Goal: Information Seeking & Learning: Compare options

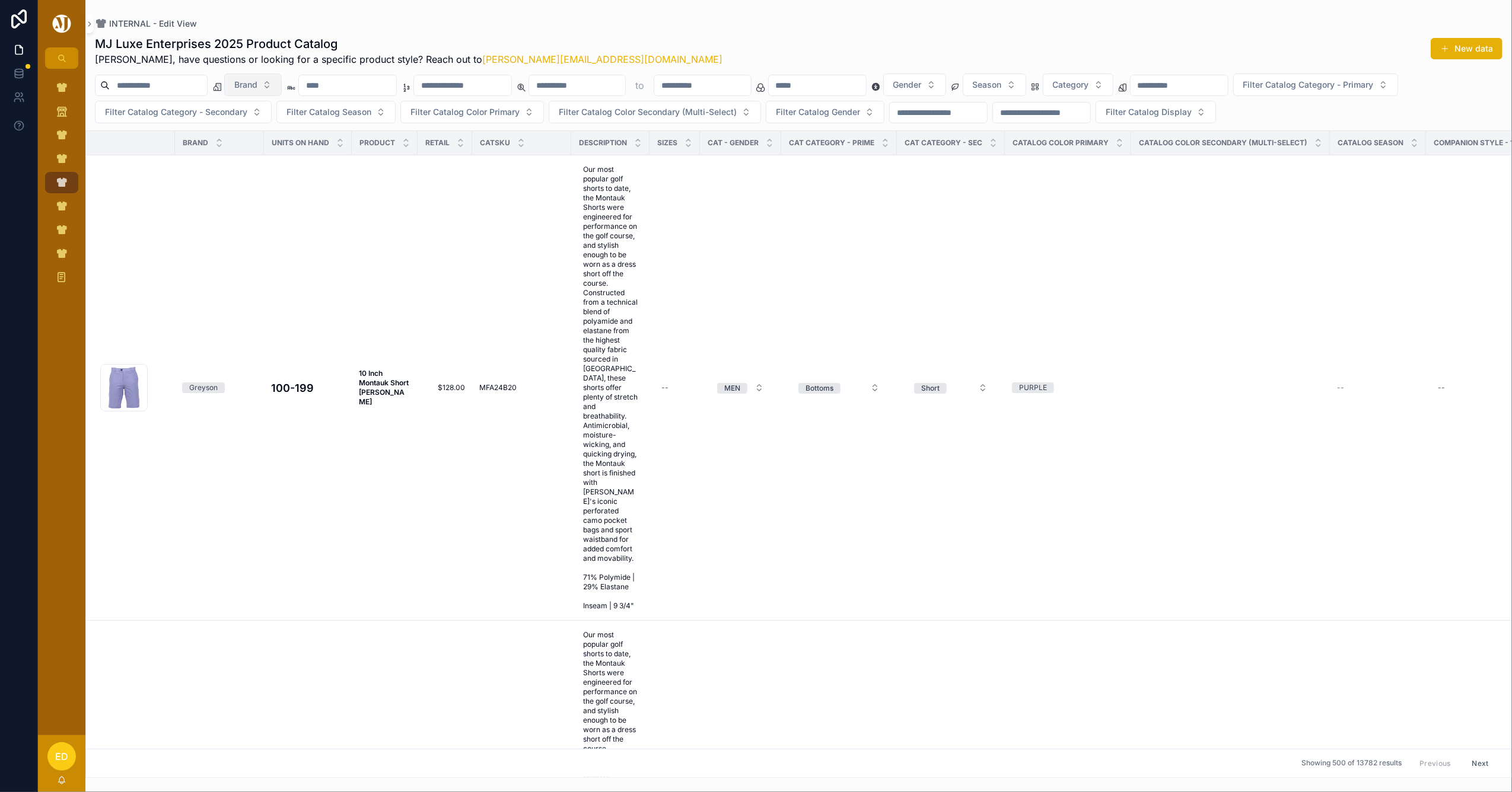
click at [258, 78] on span "Brand" at bounding box center [246, 84] width 23 height 12
click at [285, 128] on div "Peter Millar" at bounding box center [284, 133] width 142 height 19
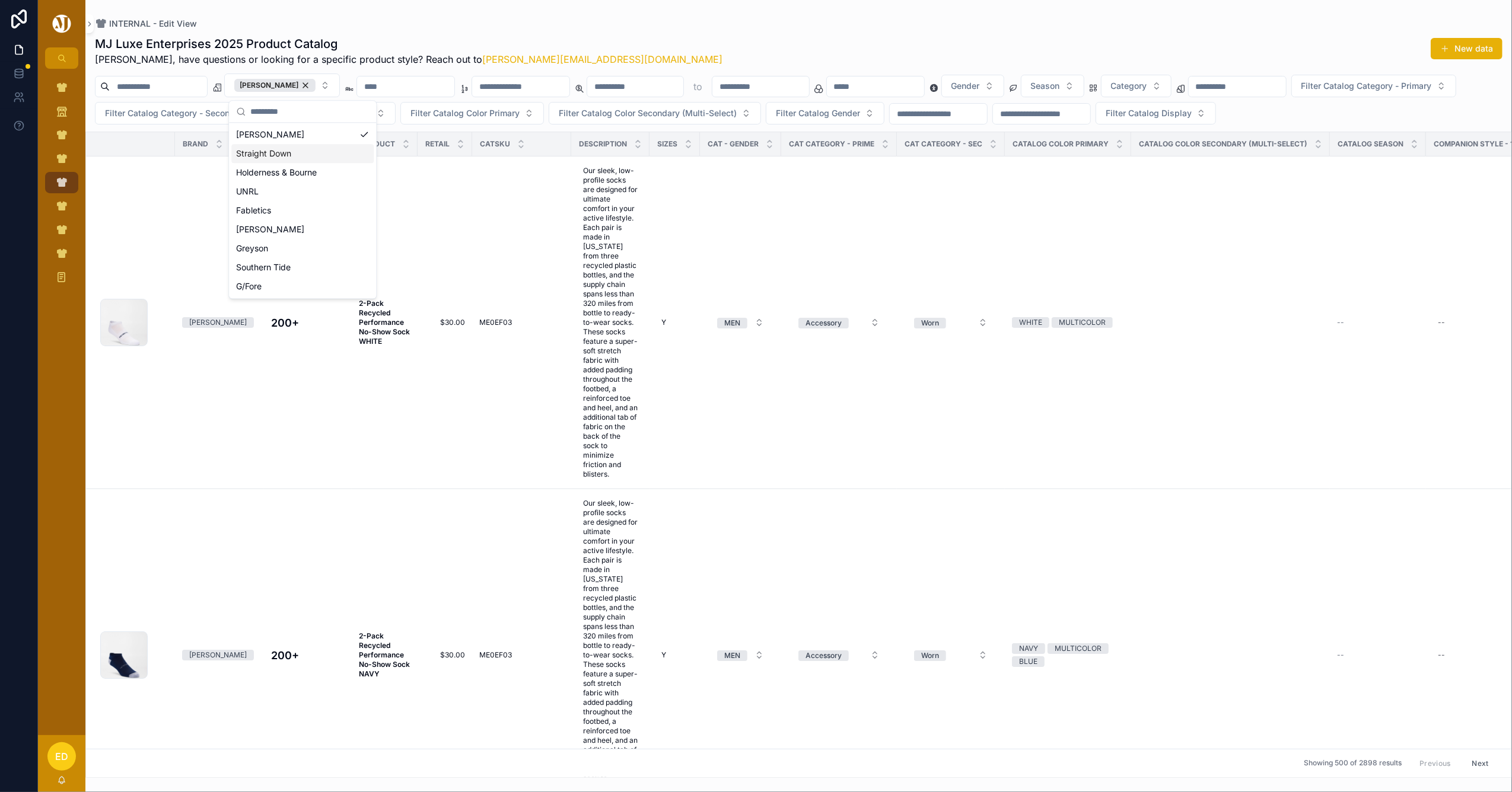
click at [743, 19] on div "INTERNAL - Edit View" at bounding box center [799, 24] width 1408 height 10
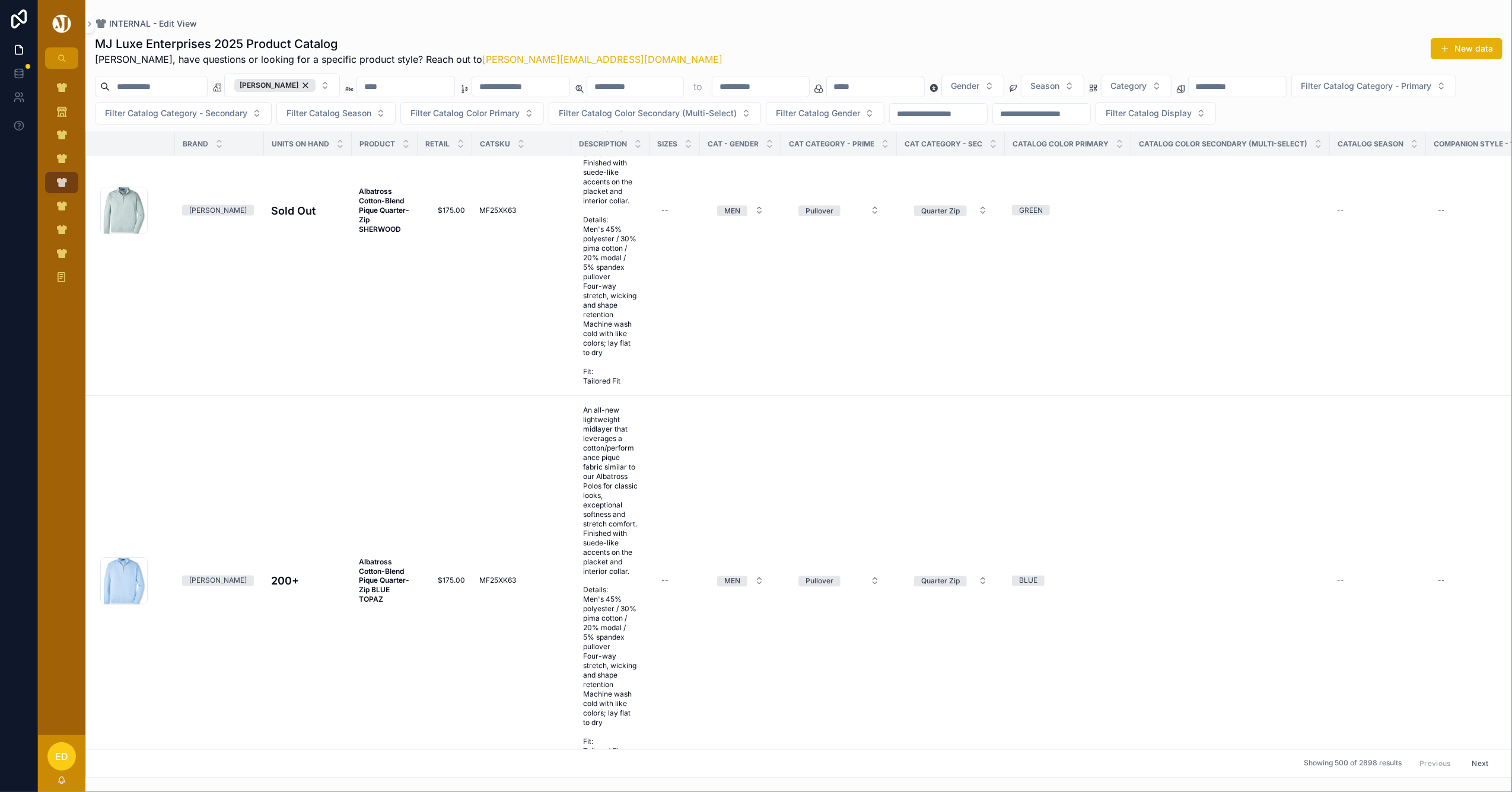
scroll to position [15829, 0]
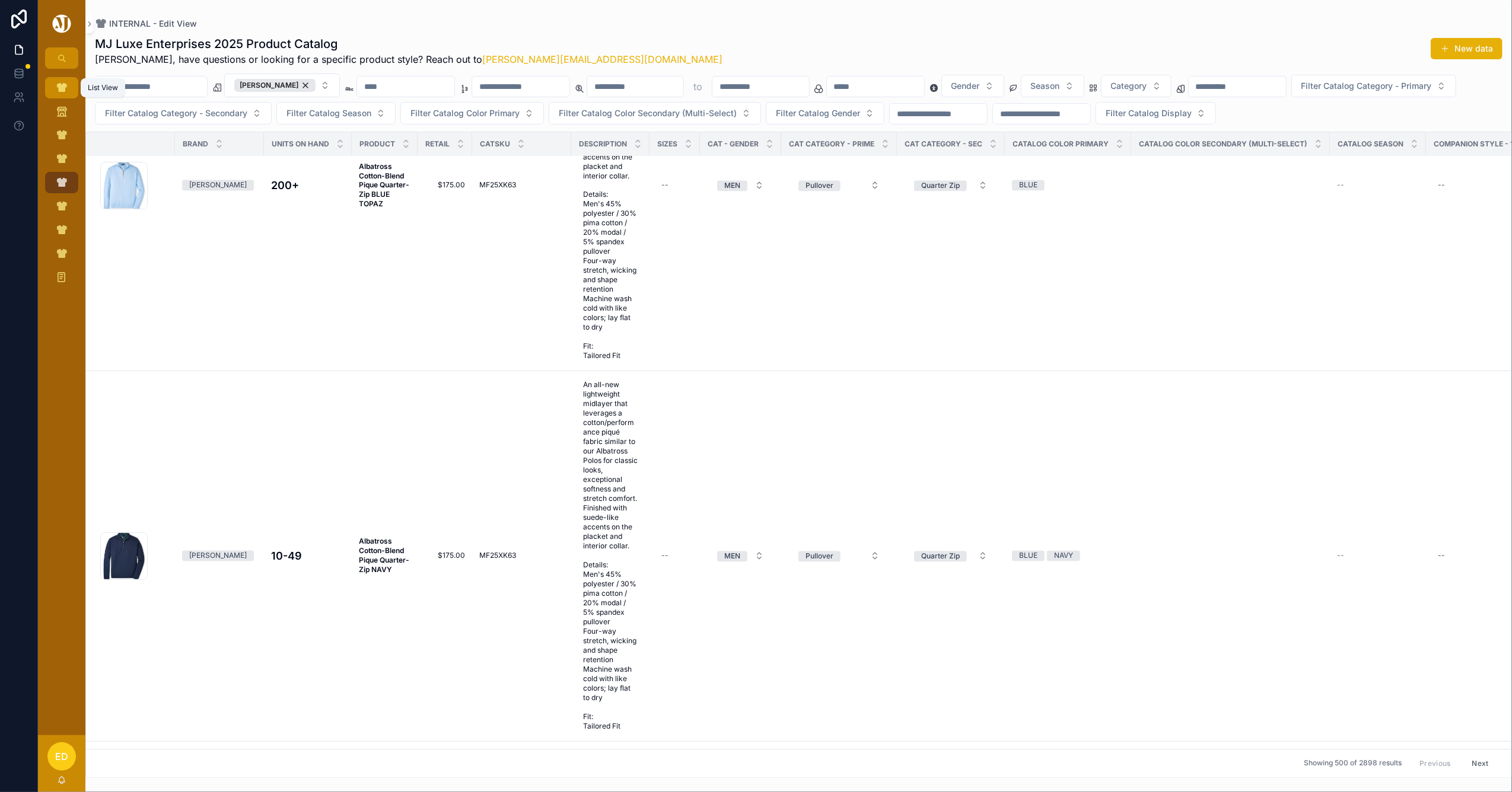
drag, startPoint x: 67, startPoint y: 83, endPoint x: 79, endPoint y: 92, distance: 15.0
click at [67, 83] on icon "scrollable content" at bounding box center [61, 87] width 12 height 12
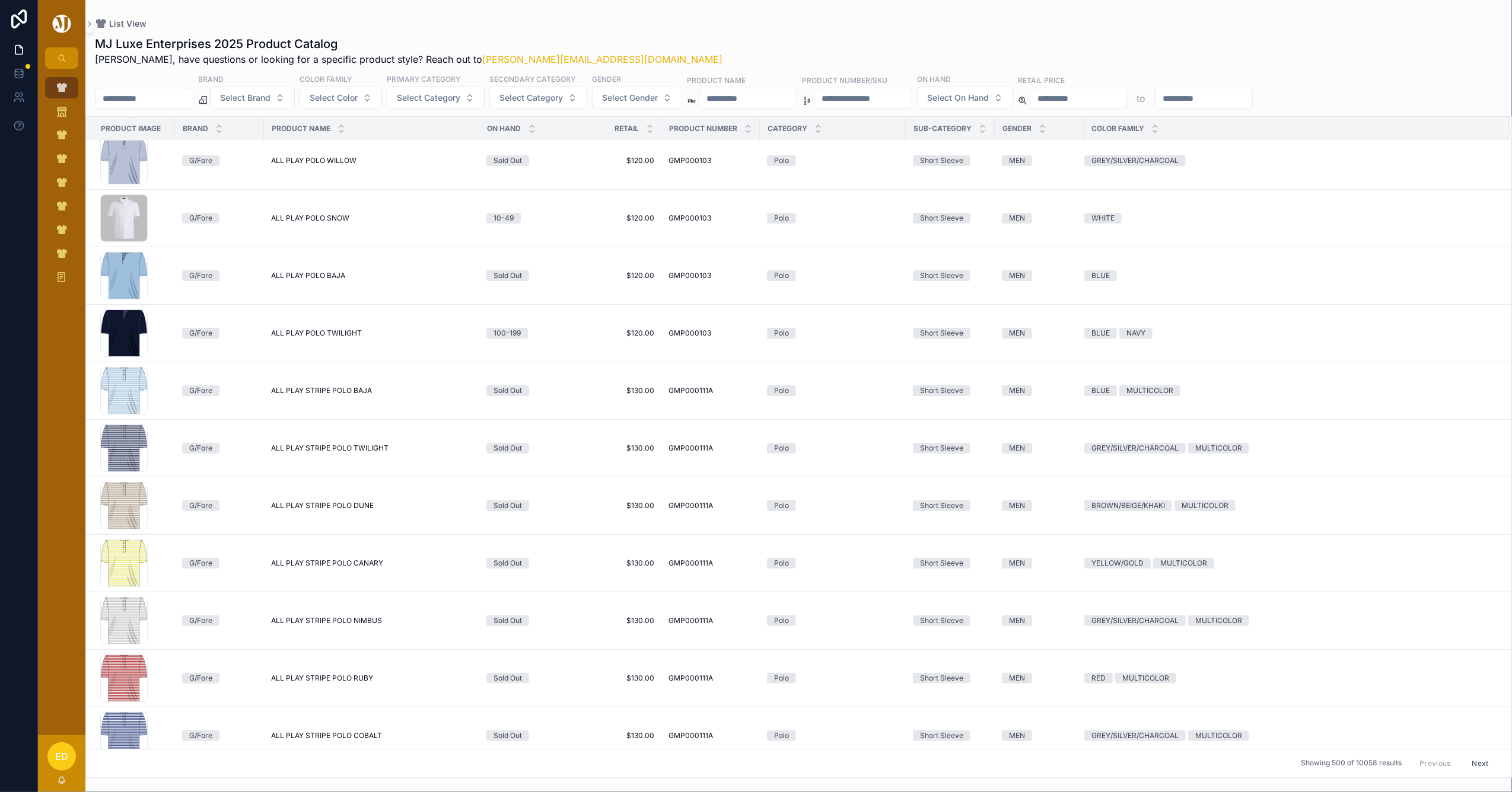
scroll to position [8117, 0]
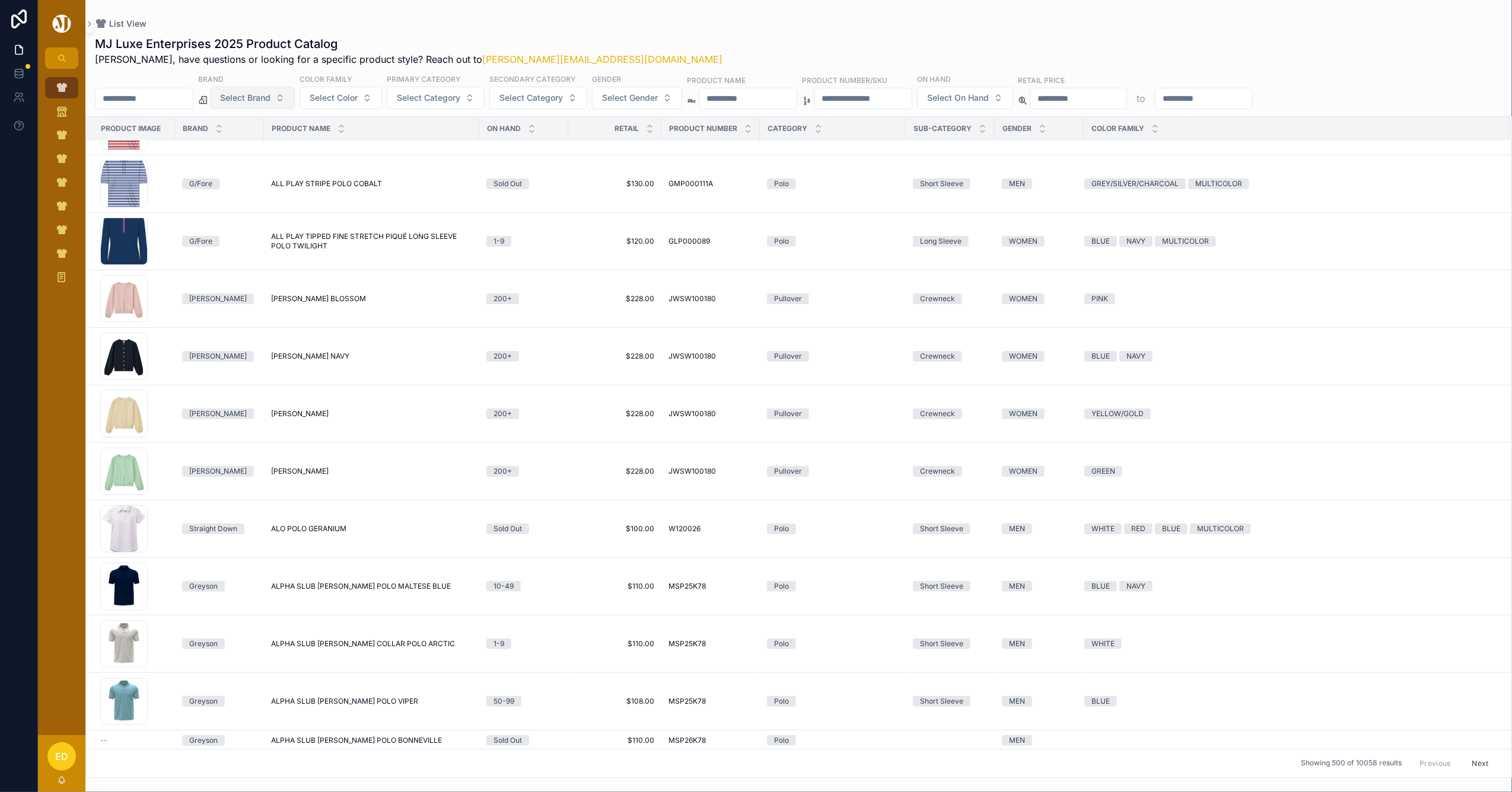
click at [289, 87] on button "Select Brand" at bounding box center [253, 98] width 85 height 23
click at [279, 150] on div "Peter Millar" at bounding box center [283, 146] width 142 height 19
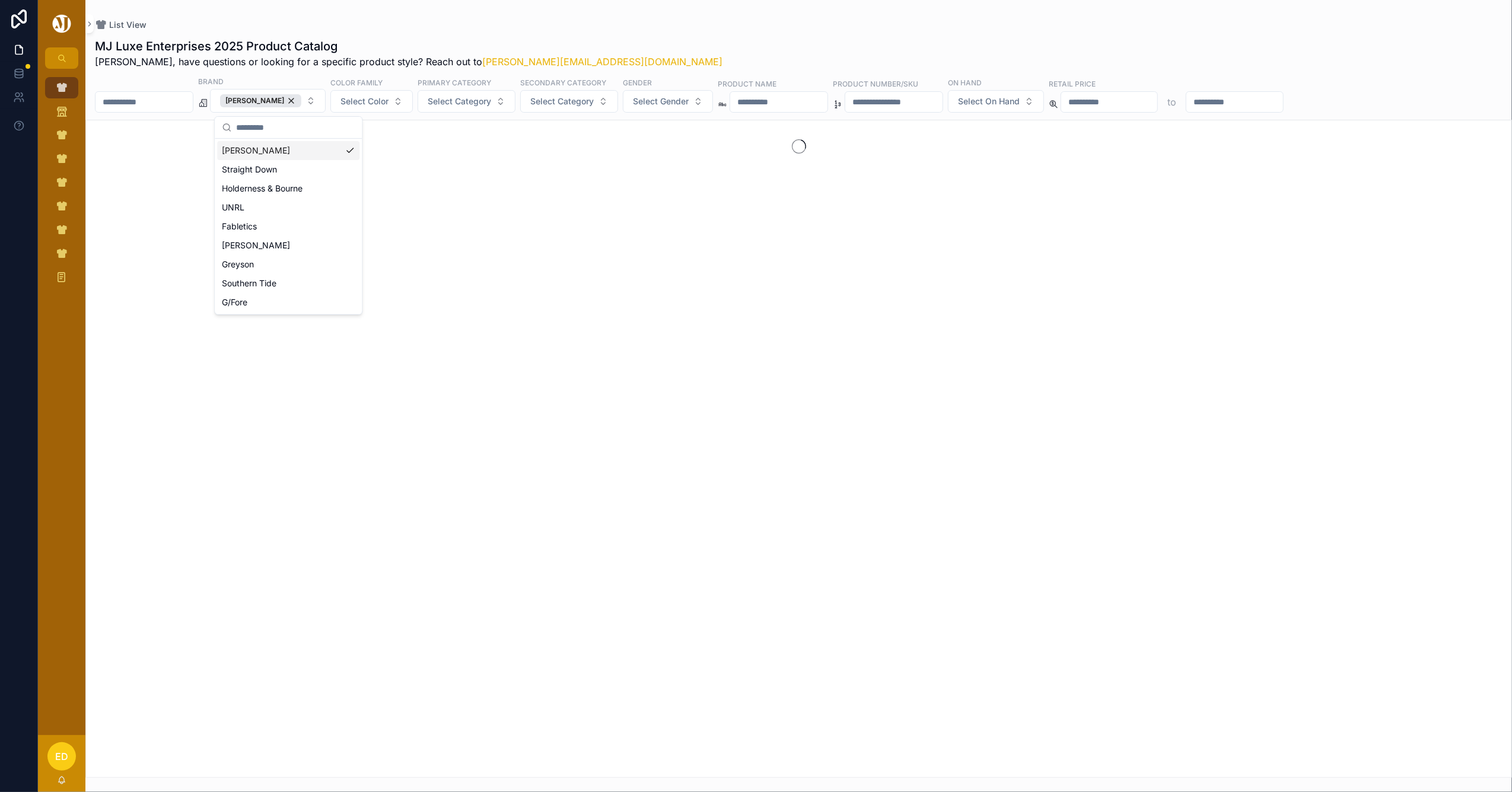
click at [711, 39] on div "MJ Luxe Enterprises 2025 Product Catalog Erwin, have questions or looking for a…" at bounding box center [799, 53] width 1408 height 31
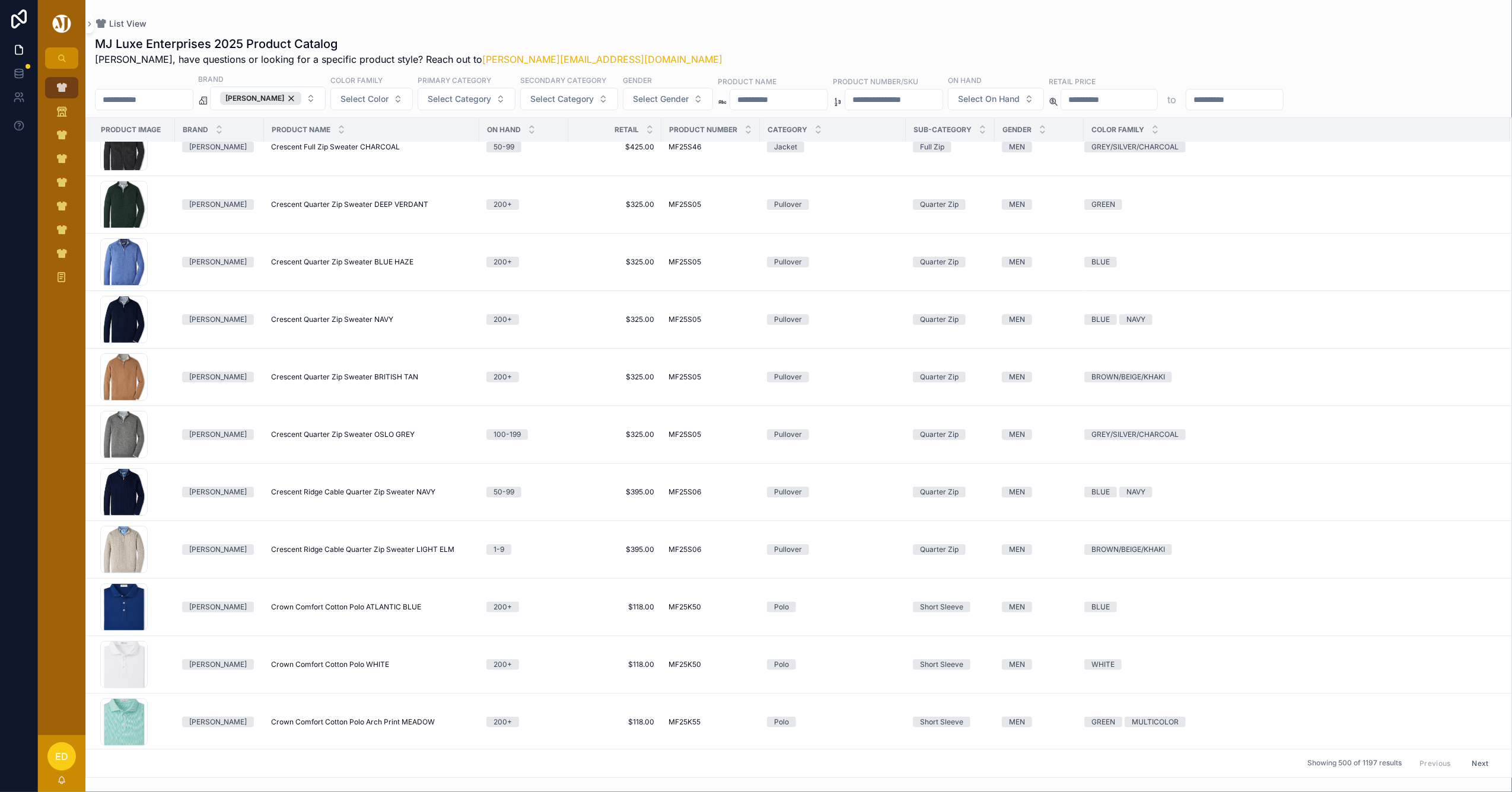
scroll to position [16246, 0]
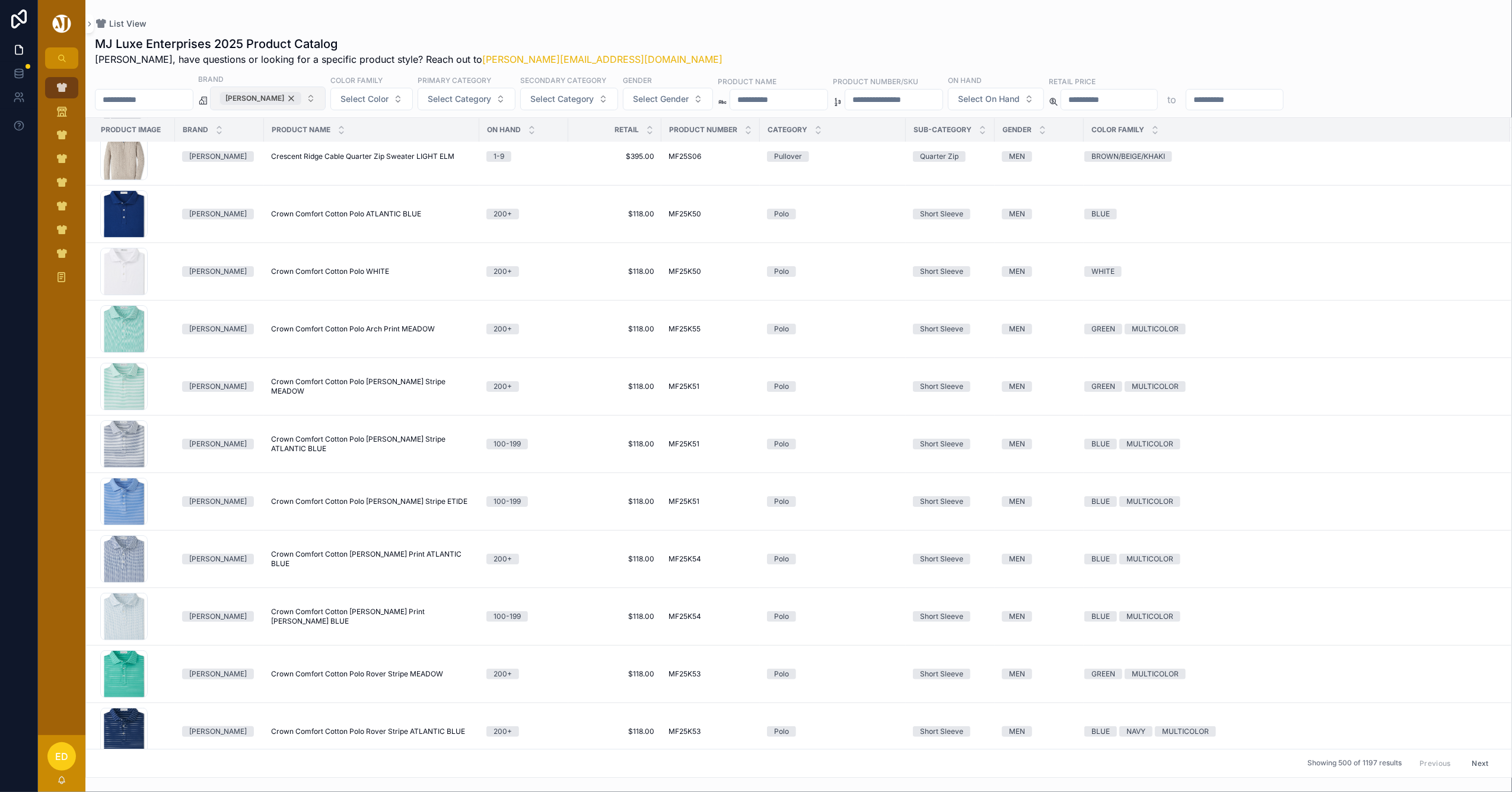
click at [302, 96] on div "Peter Millar" at bounding box center [260, 98] width 81 height 13
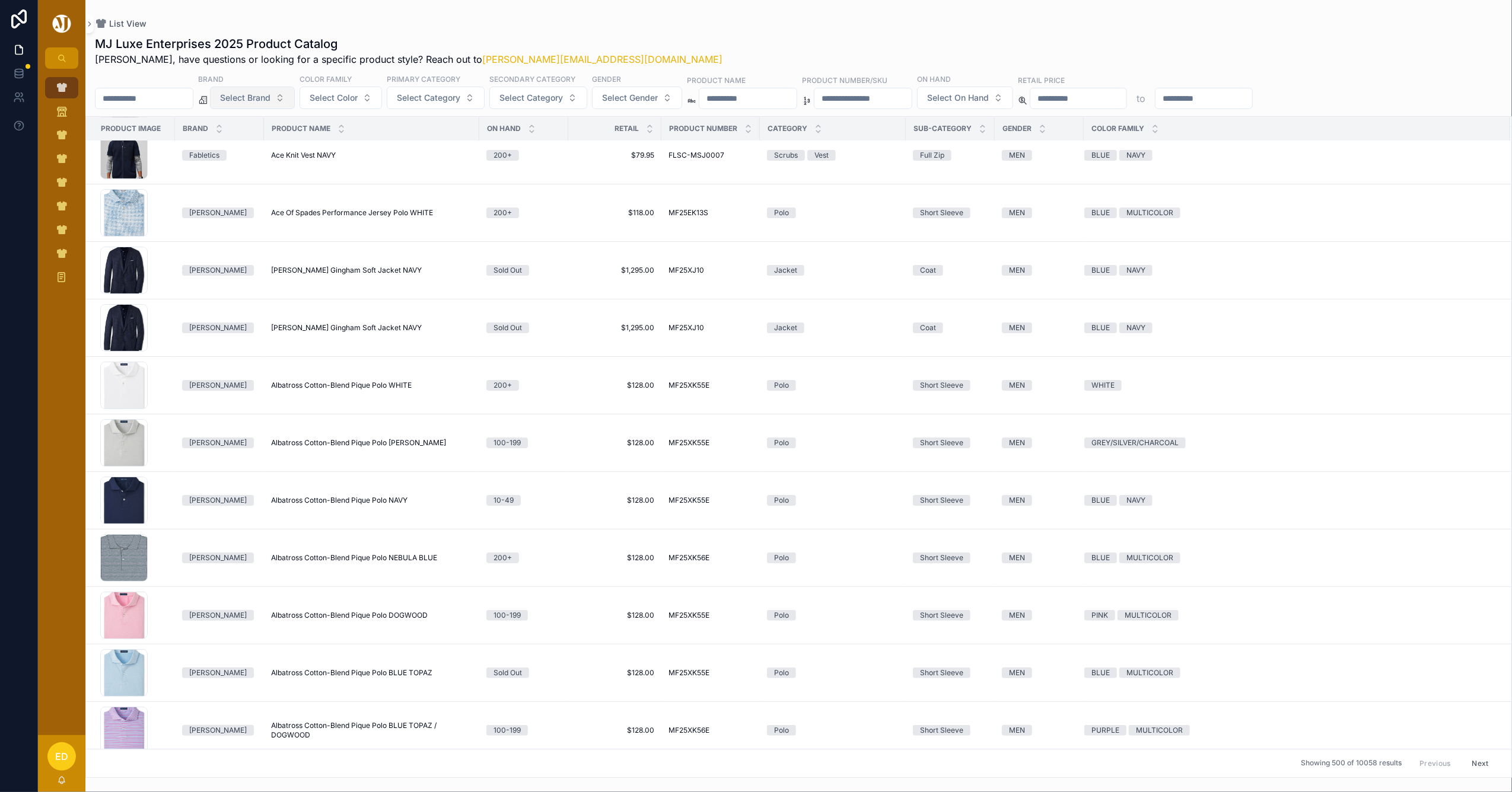
click at [271, 98] on span "Select Brand" at bounding box center [245, 97] width 51 height 12
click at [249, 167] on div "Straight Down" at bounding box center [283, 165] width 142 height 19
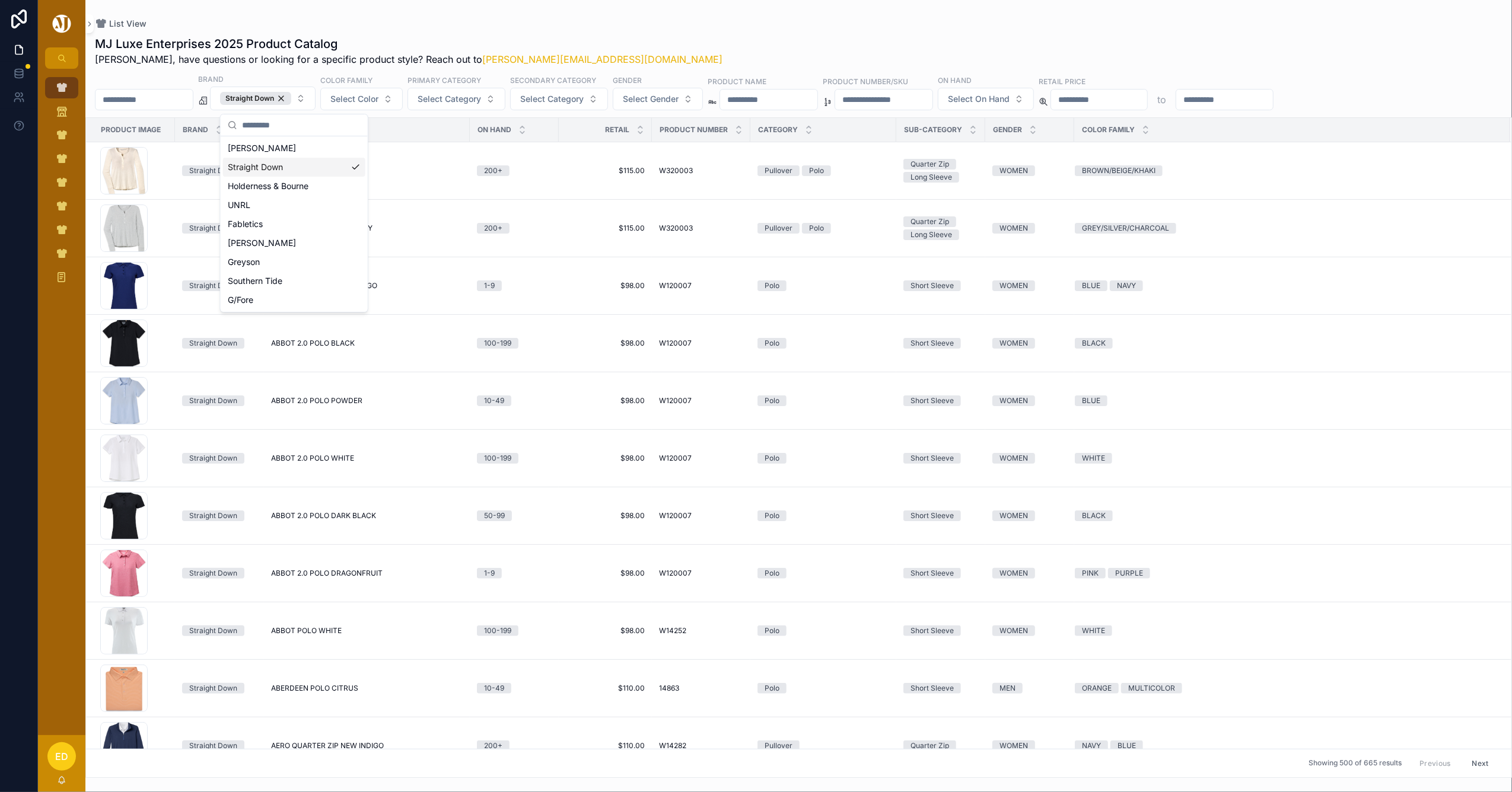
click at [686, 27] on div "List View" at bounding box center [799, 24] width 1408 height 10
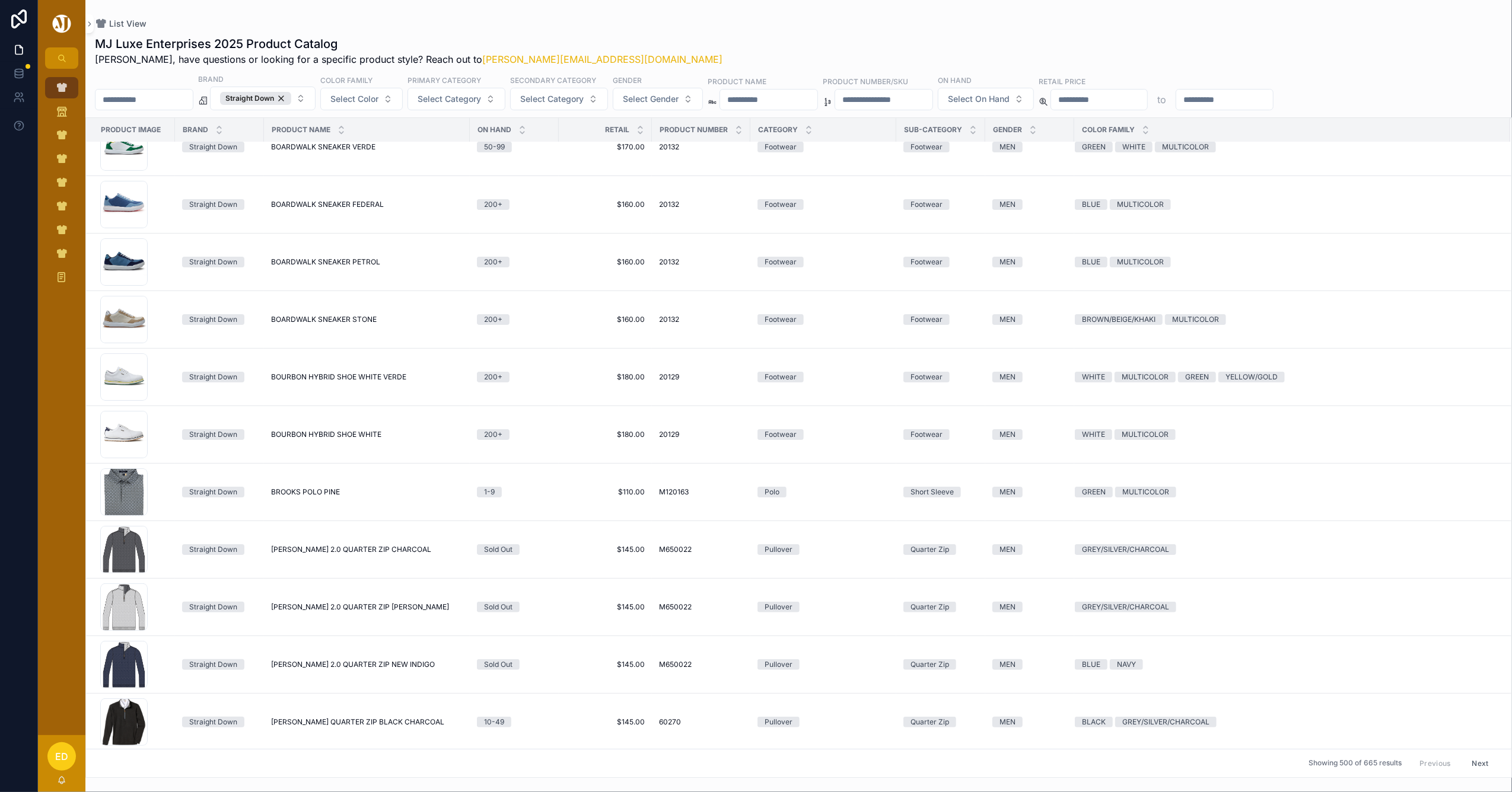
scroll to position [4099, 0]
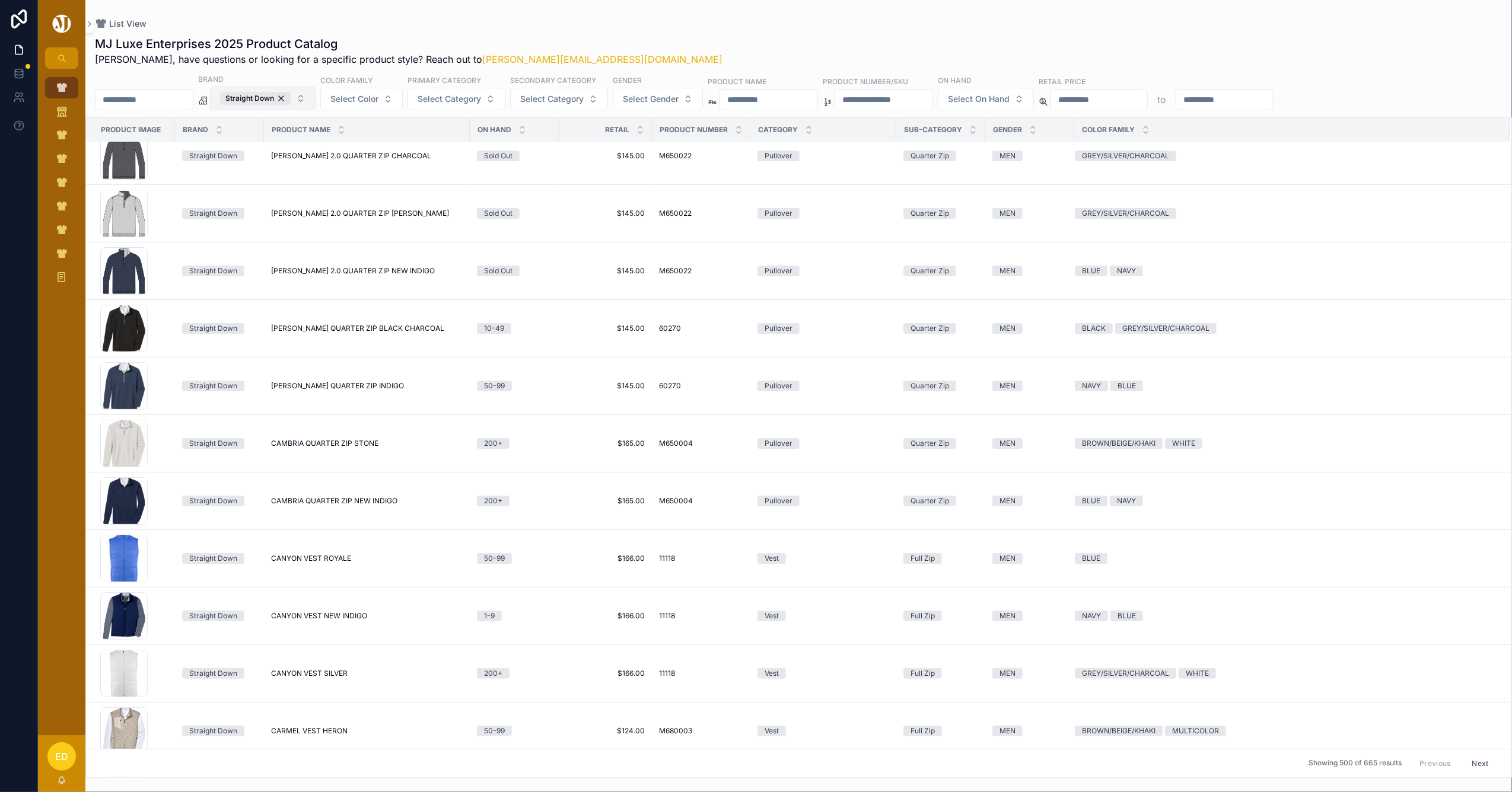
drag, startPoint x: 315, startPoint y: 101, endPoint x: 303, endPoint y: 97, distance: 12.6
click at [291, 100] on div "Straight Down" at bounding box center [255, 98] width 71 height 13
click at [303, 97] on button "Straight Down" at bounding box center [262, 98] width 105 height 24
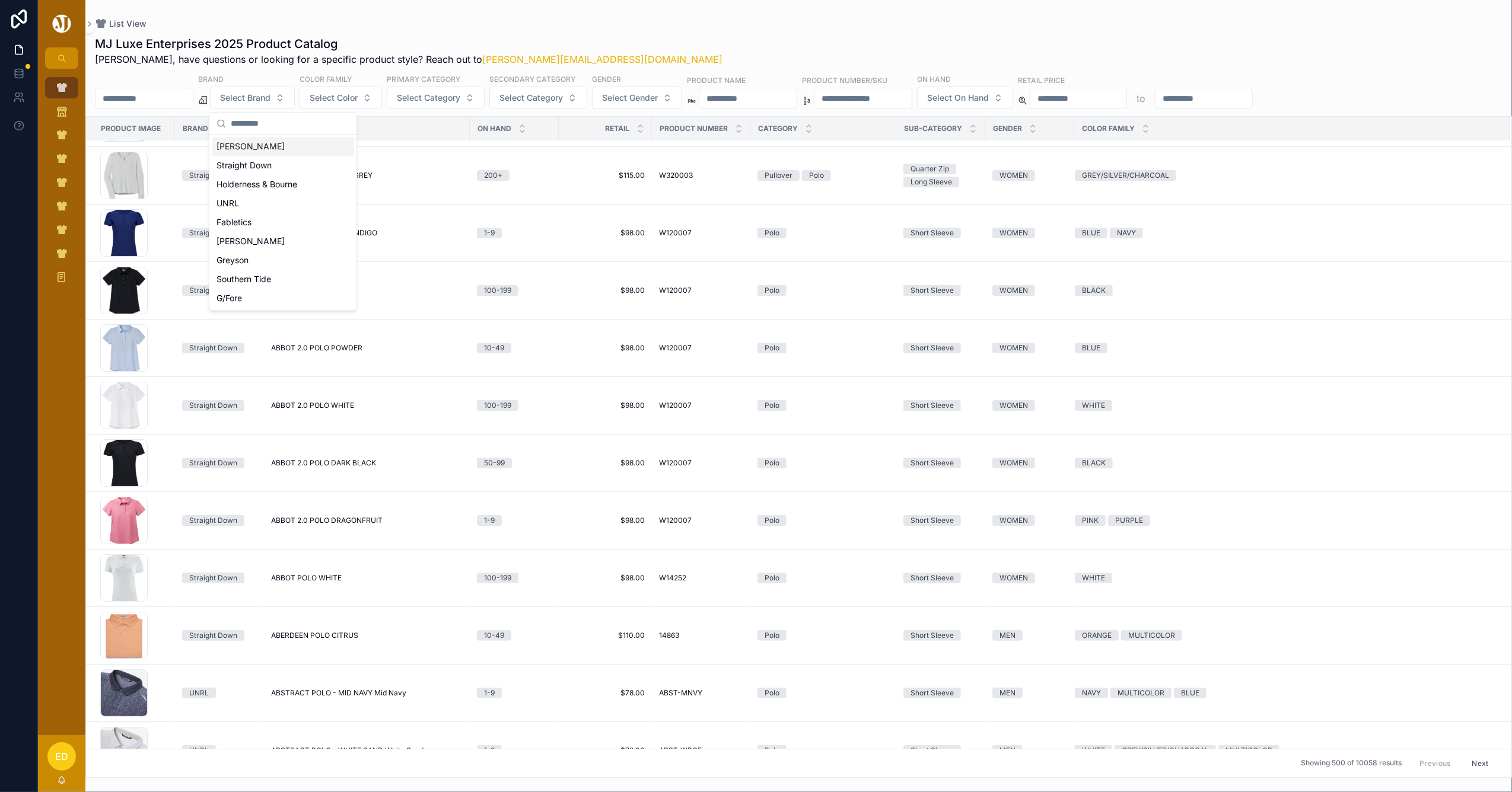
scroll to position [4062, 0]
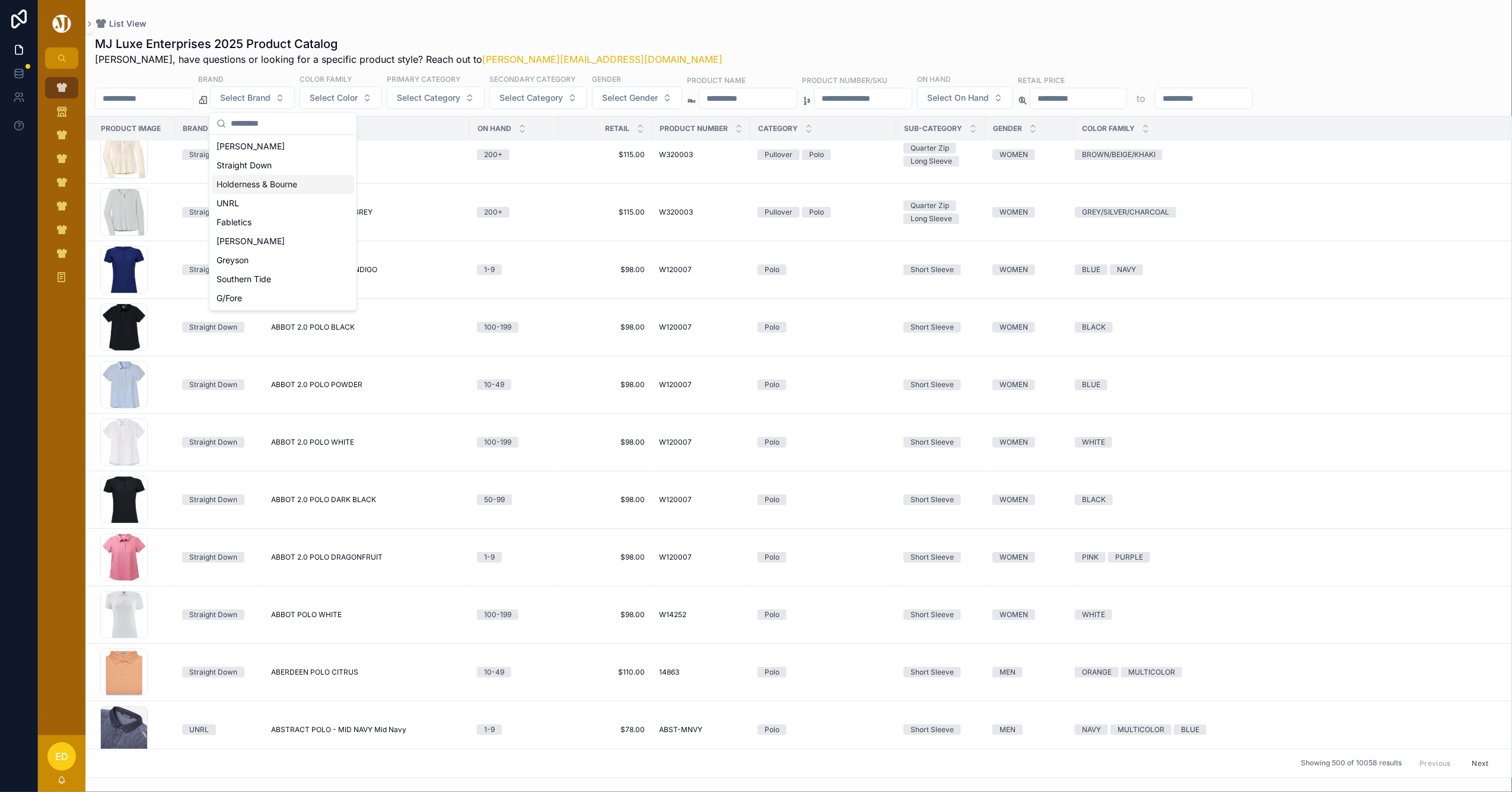
click at [267, 185] on div "Holderness & Bourne" at bounding box center [283, 184] width 142 height 19
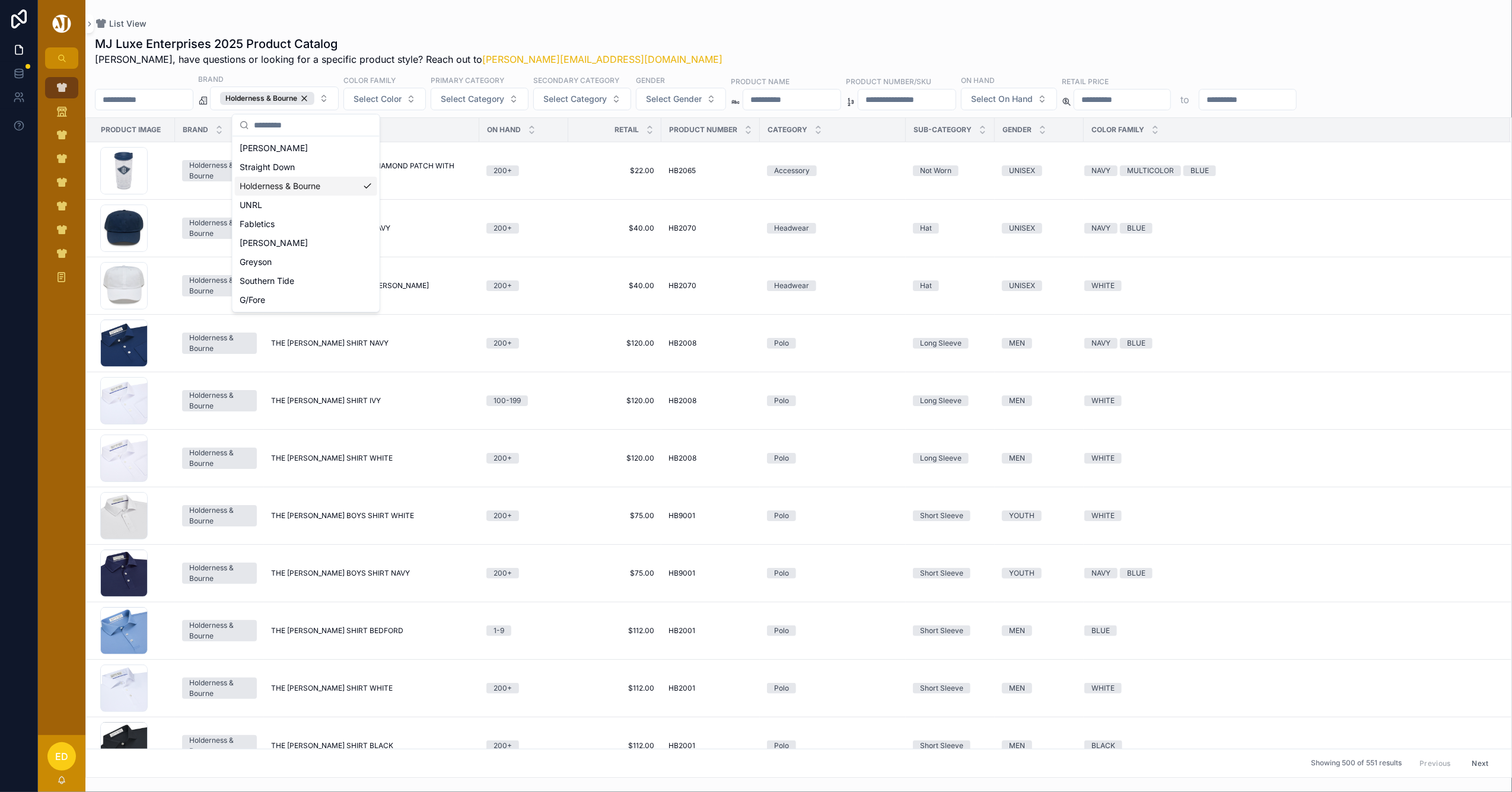
click at [742, 24] on div "List View" at bounding box center [799, 24] width 1408 height 10
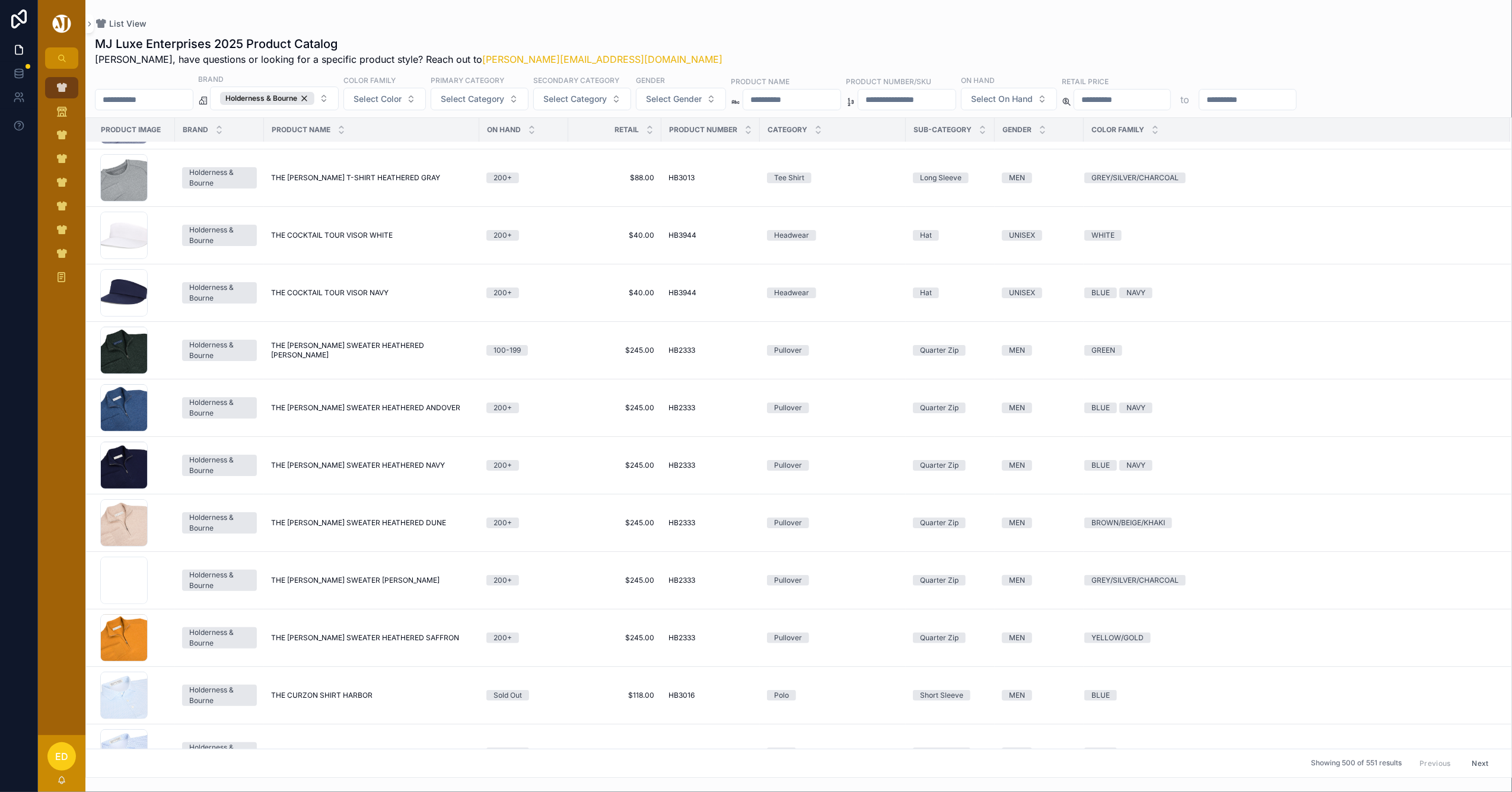
scroll to position [5123, 0]
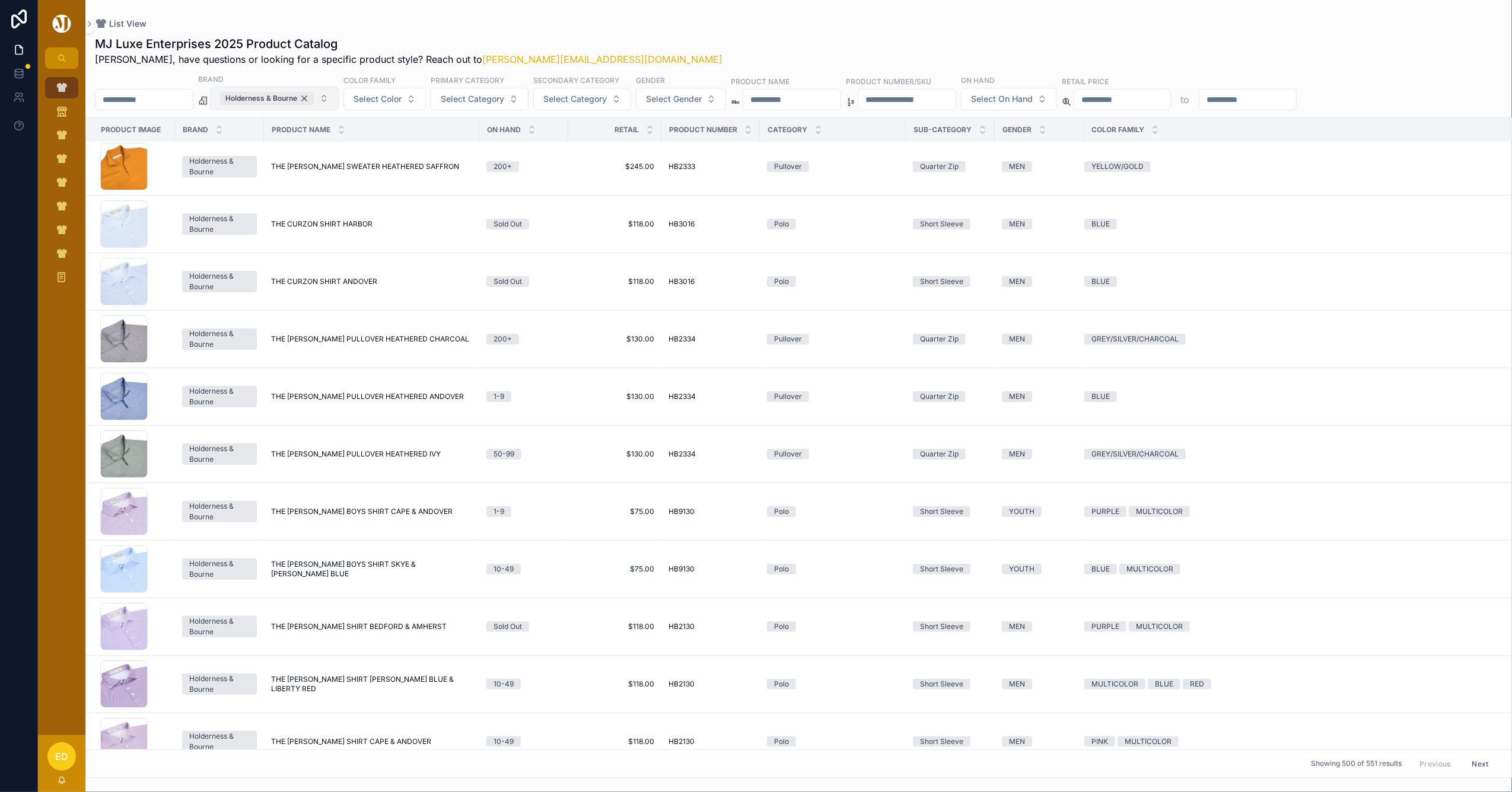
click at [315, 97] on div "Holderness & Bourne" at bounding box center [267, 98] width 94 height 13
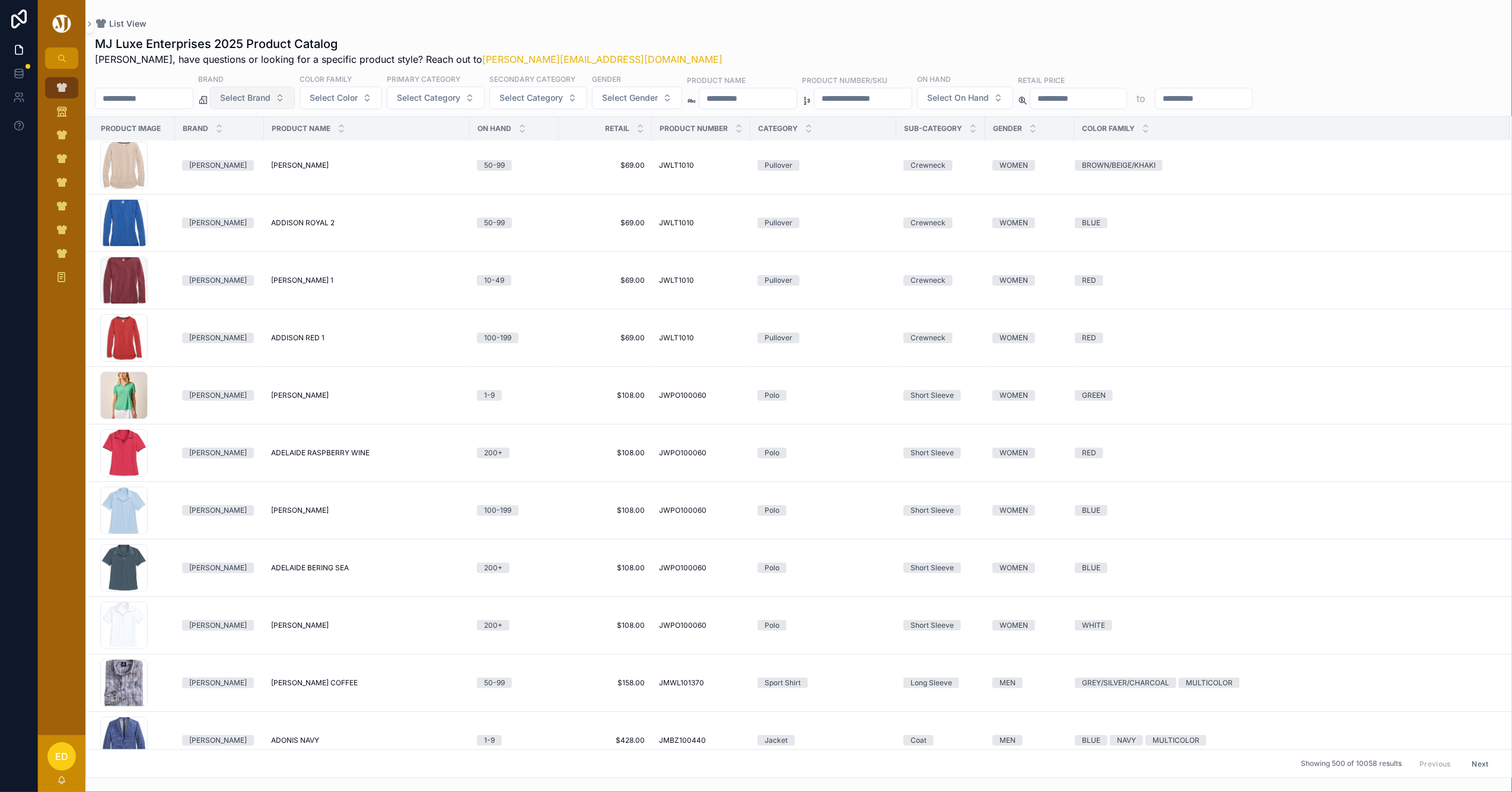
click at [295, 95] on button "Select Brand" at bounding box center [253, 98] width 85 height 23
click at [257, 208] on div "UNRL" at bounding box center [283, 203] width 142 height 19
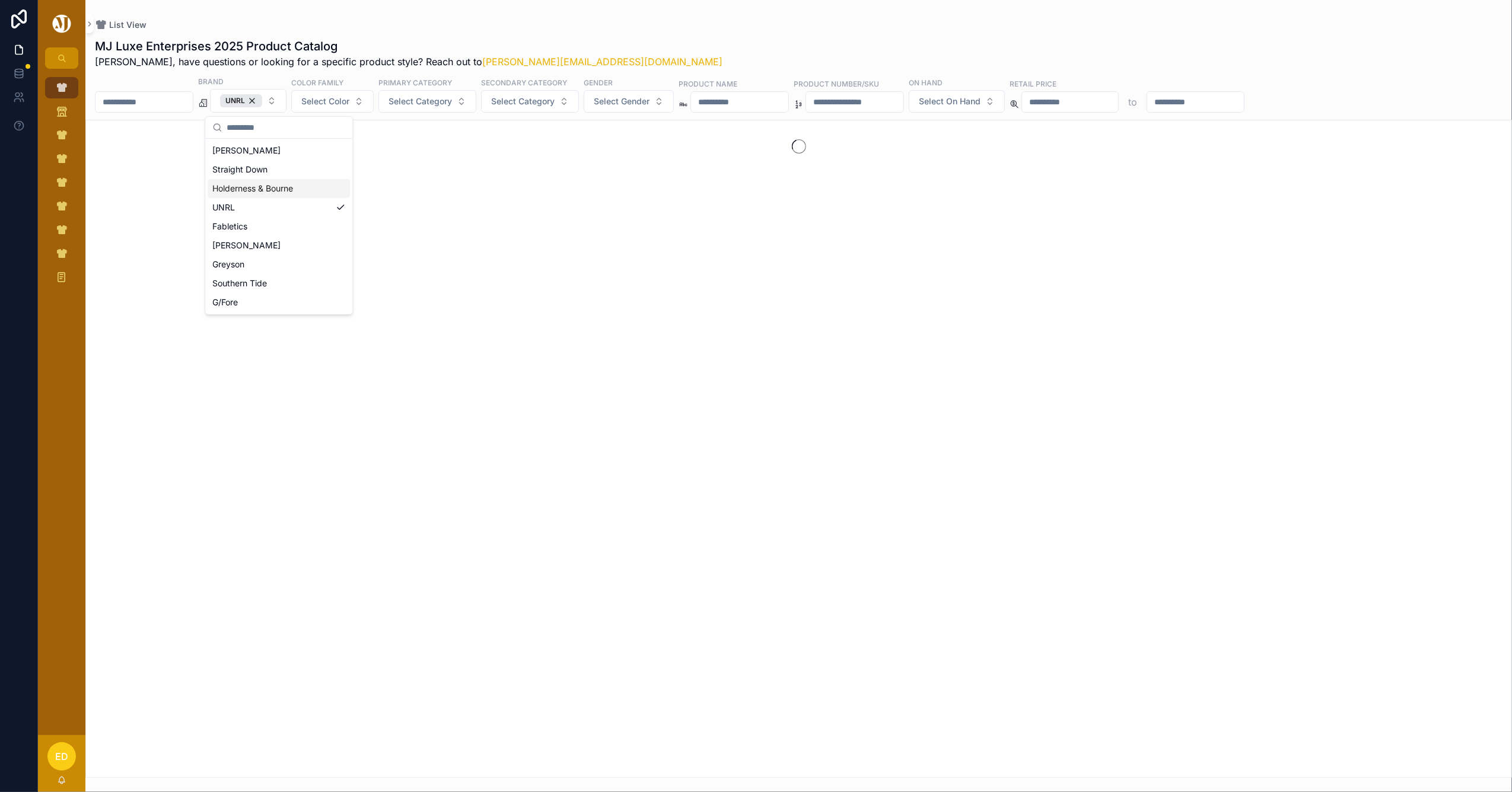
click at [618, 14] on div "List View MJ Luxe Enterprises 2025 Product Catalog Erwin, have questions or loo…" at bounding box center [798, 389] width 1427 height 778
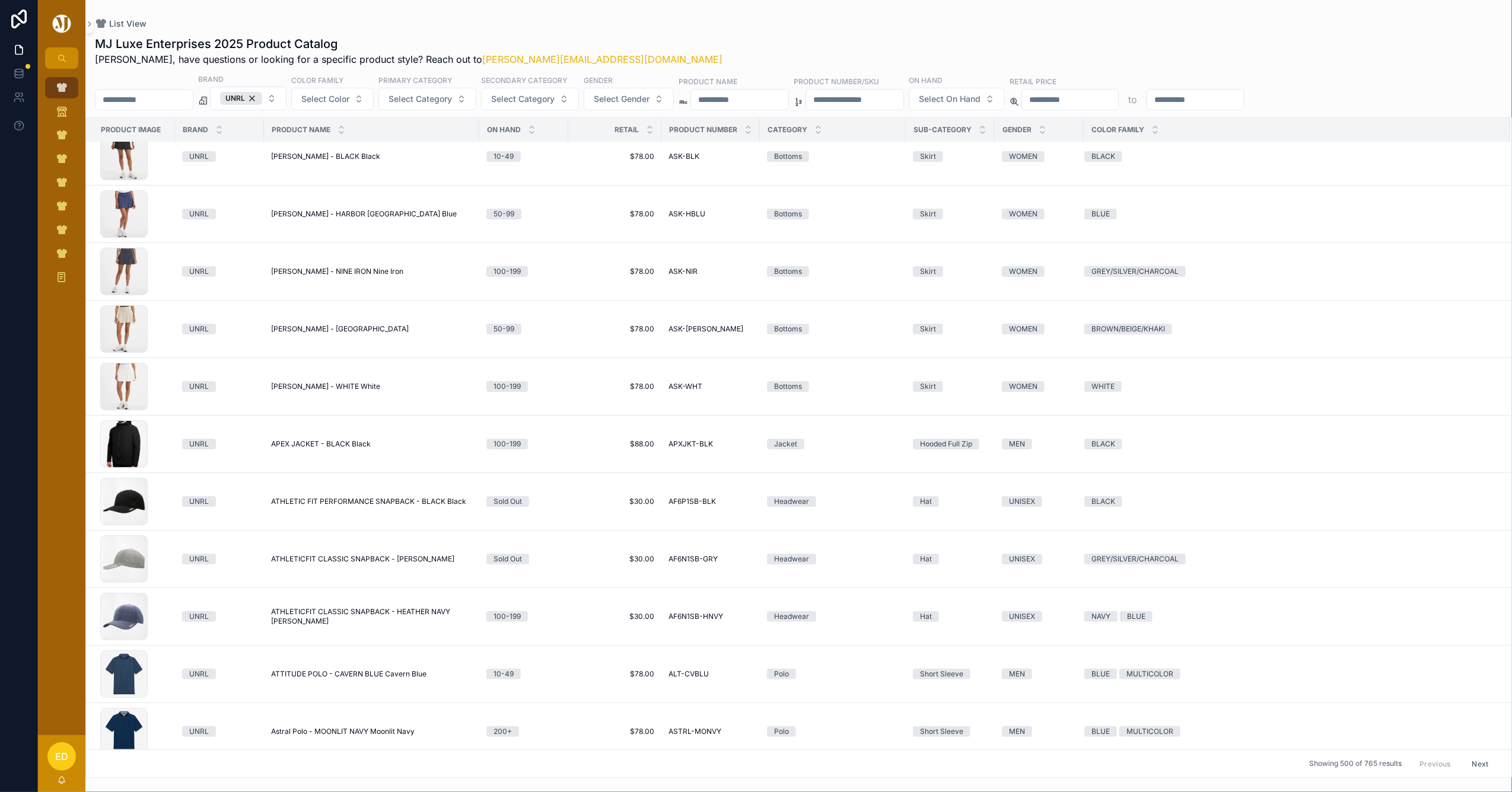
scroll to position [947, 0]
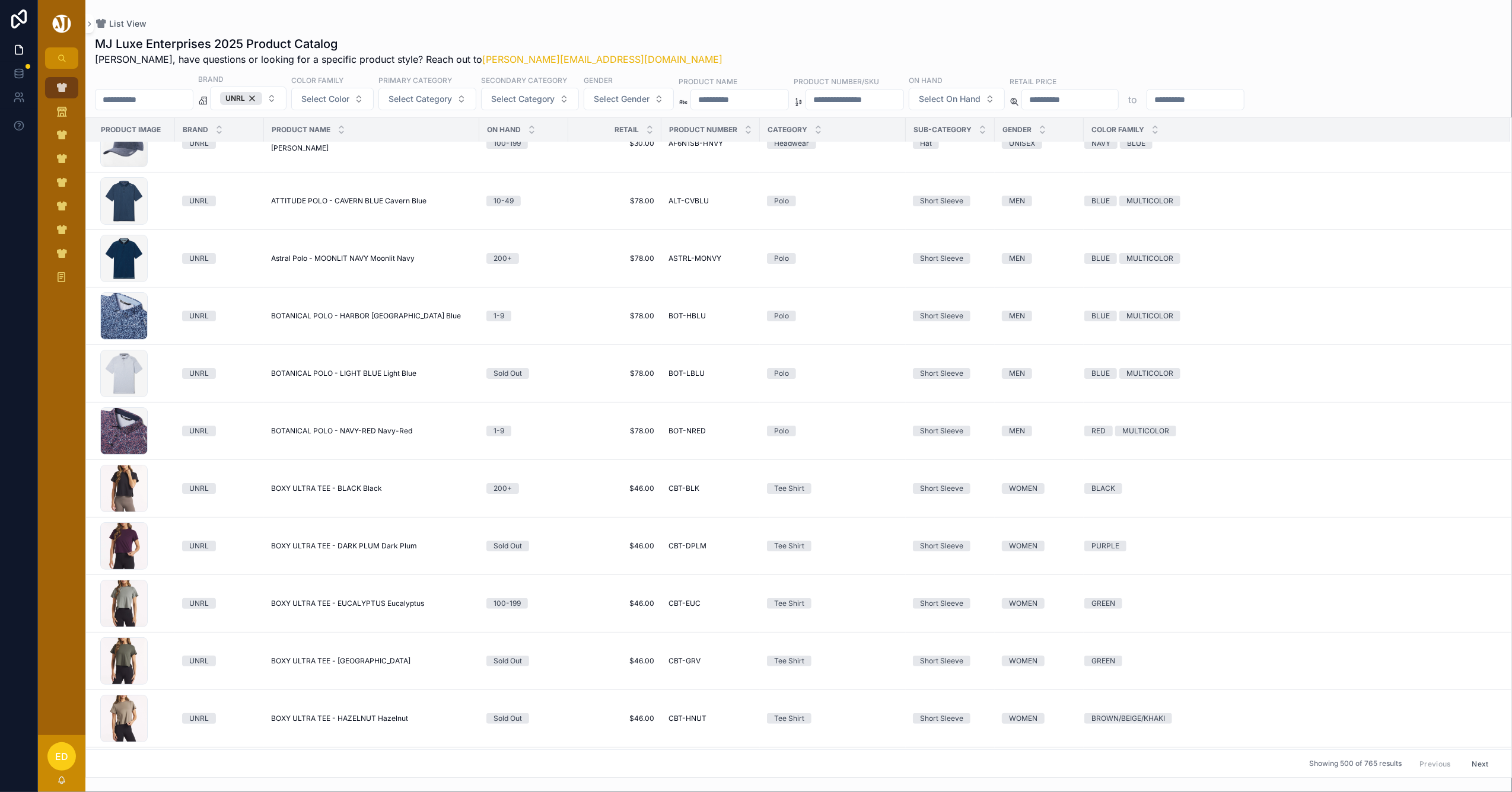
click at [1465, 757] on button "Next" at bounding box center [1481, 763] width 34 height 18
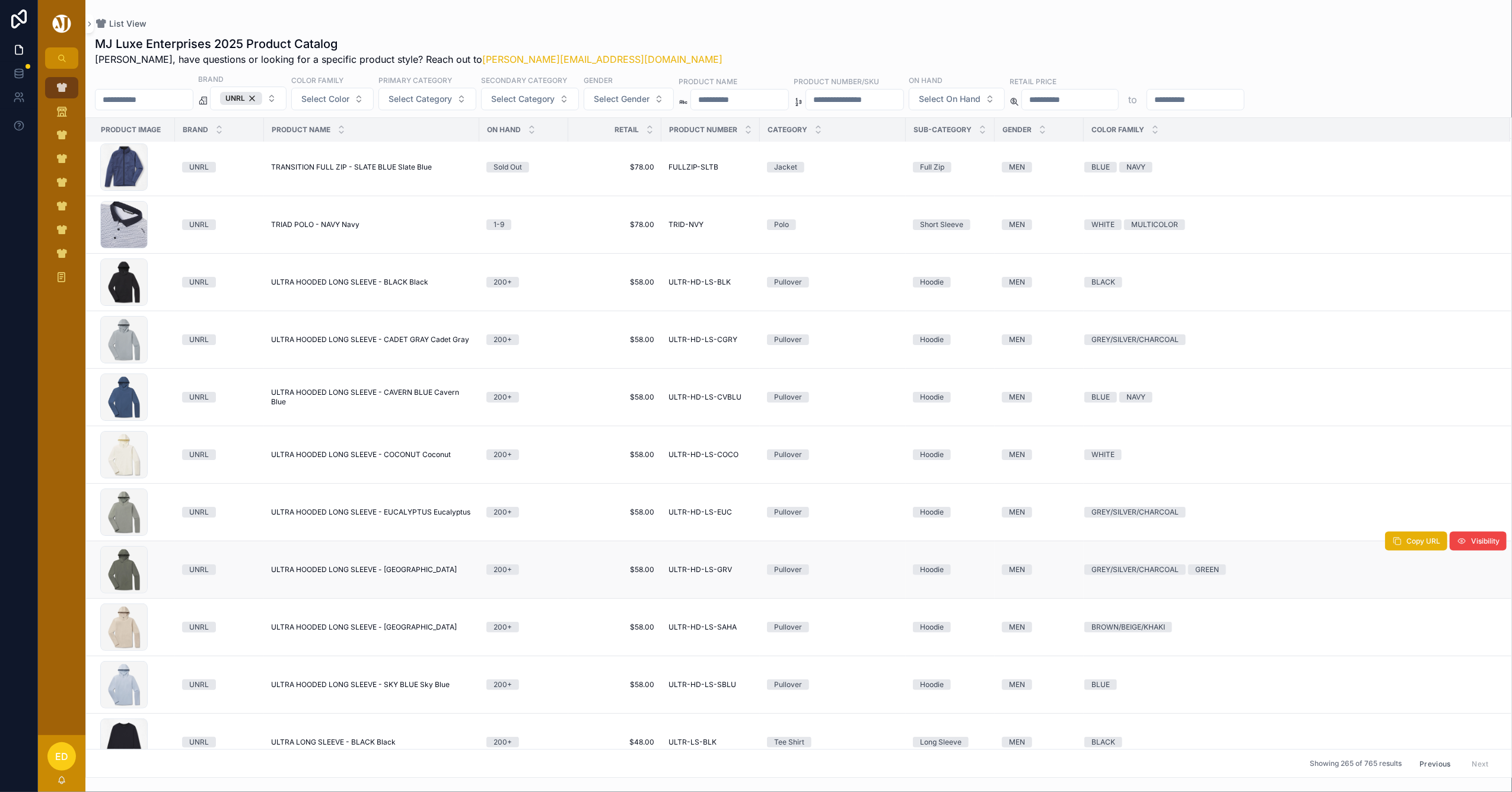
scroll to position [1578, 0]
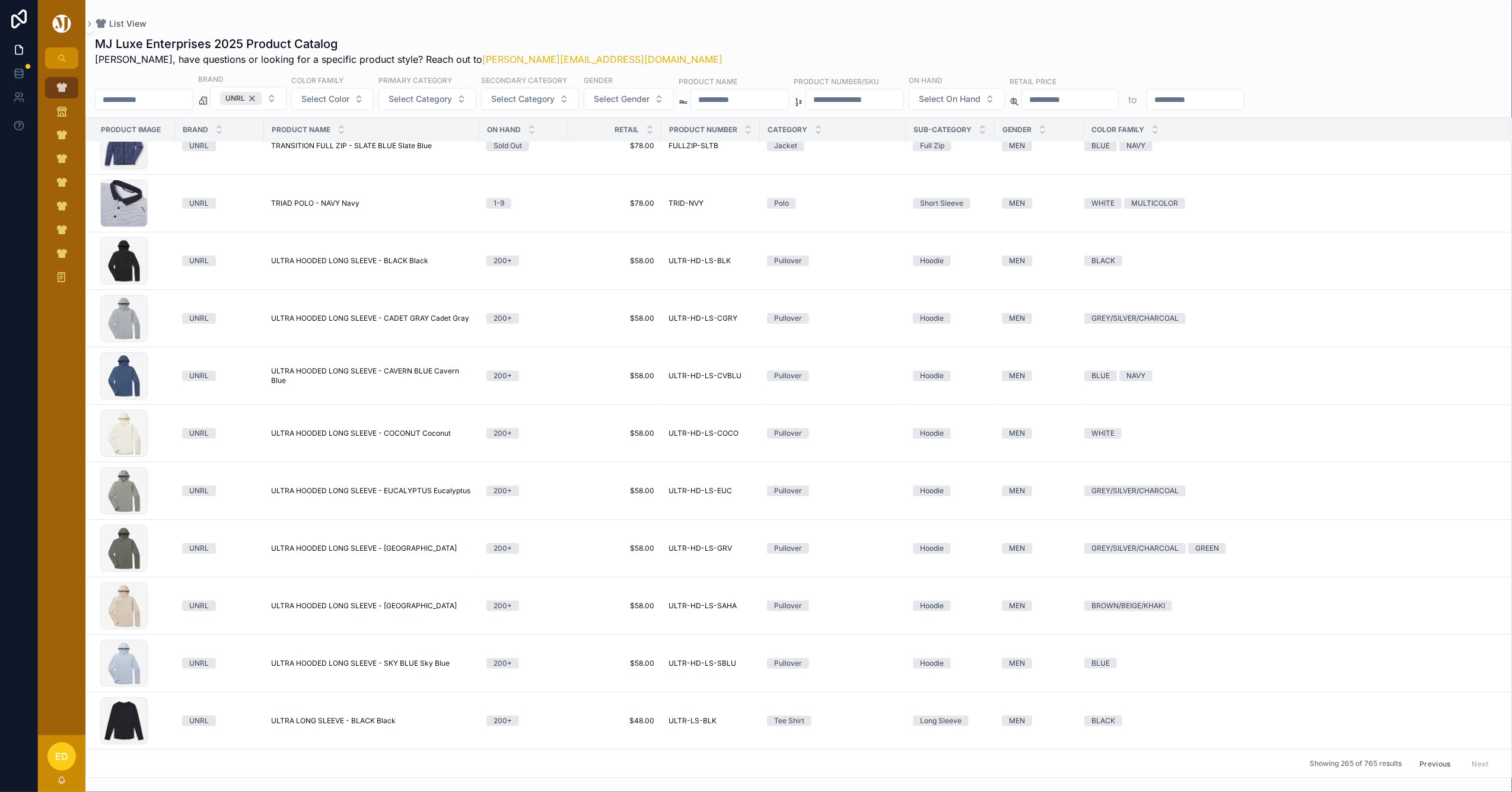
click at [262, 98] on div "UNRL" at bounding box center [241, 98] width 43 height 13
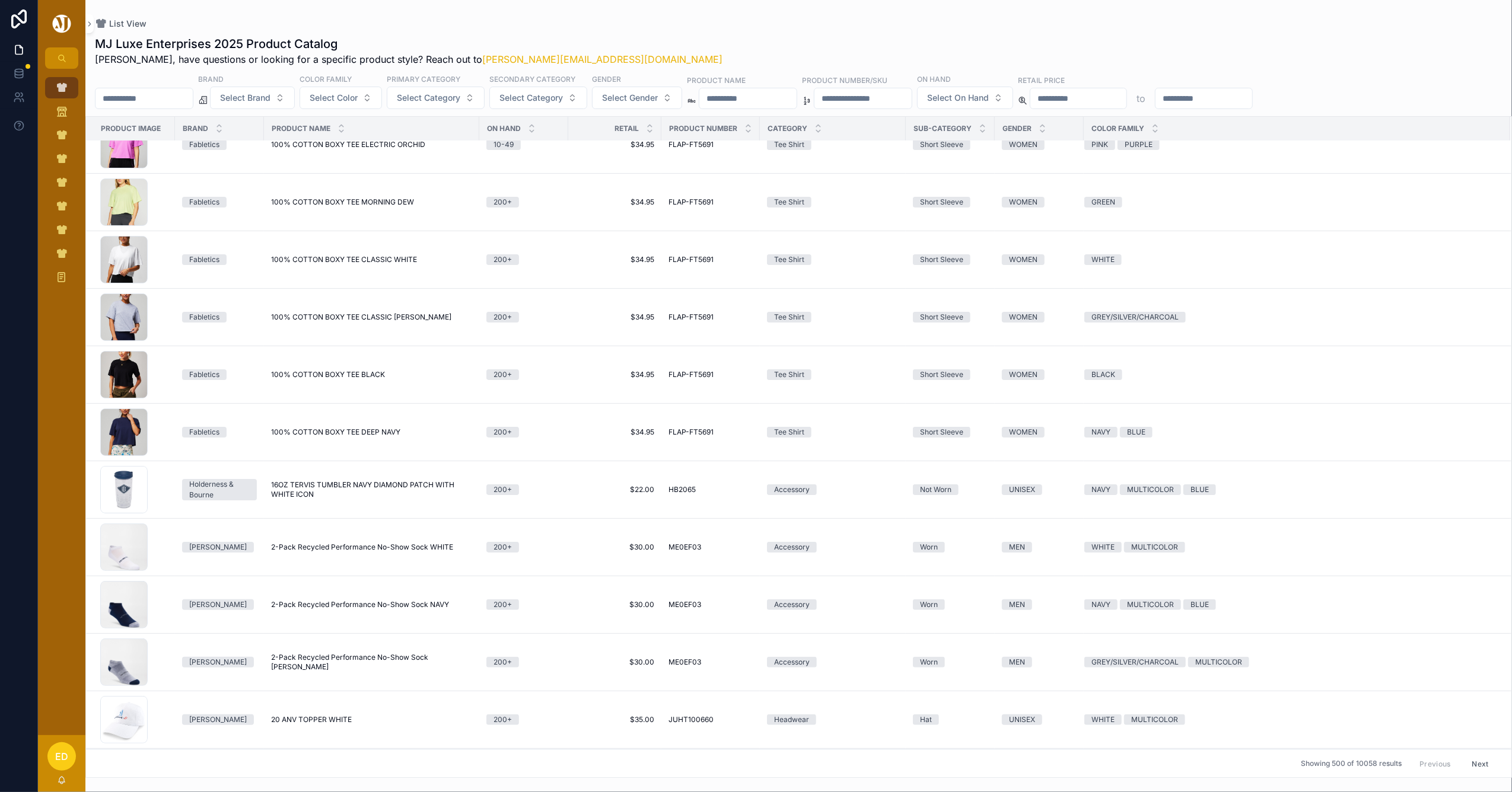
click at [271, 98] on span "Select Brand" at bounding box center [245, 97] width 51 height 12
click at [271, 218] on div "Fabletics" at bounding box center [283, 221] width 142 height 19
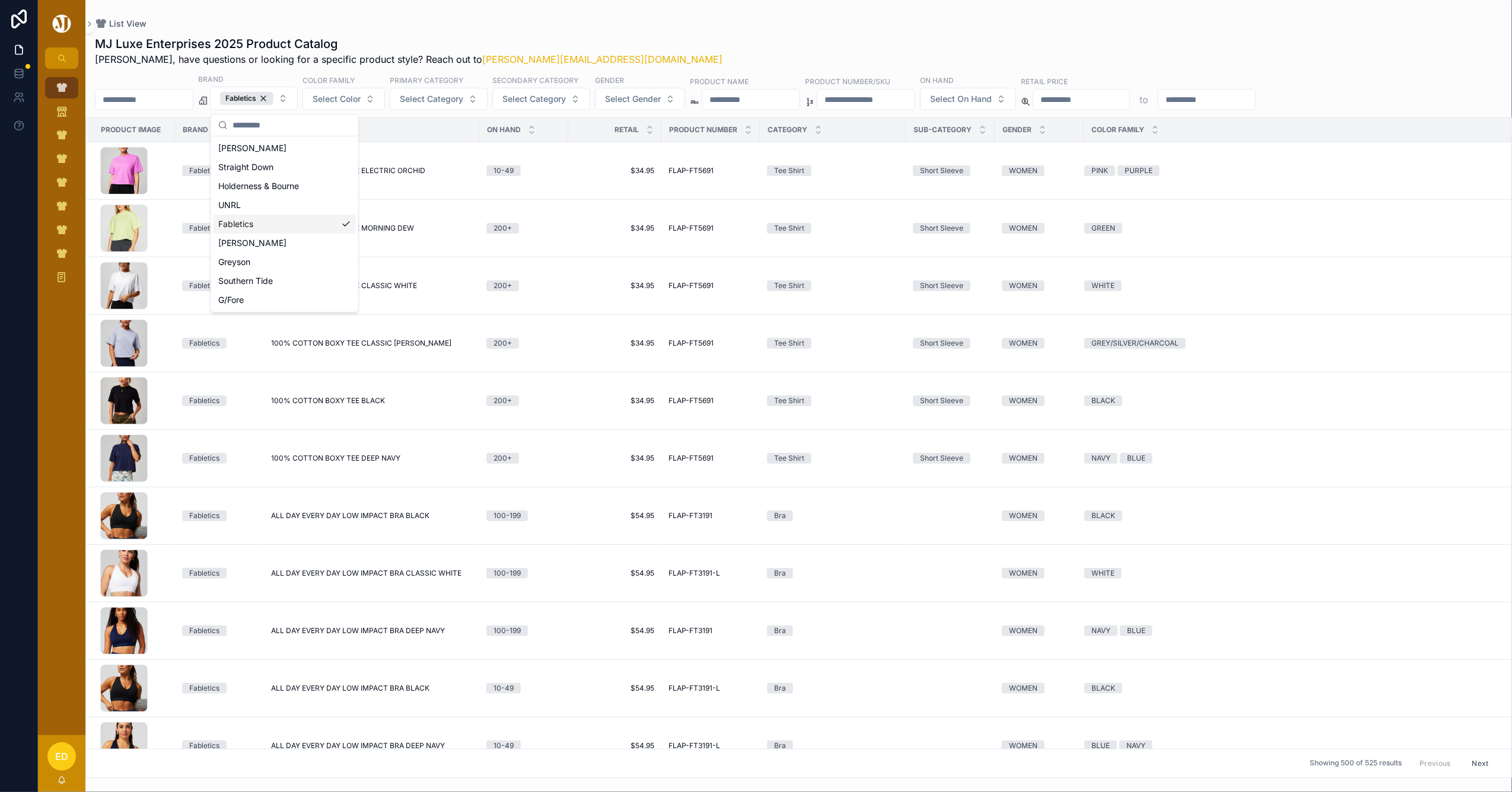
click at [680, 51] on div "MJ Luxe Enterprises 2025 Product Catalog Erwin, have questions or looking for a…" at bounding box center [799, 51] width 1408 height 31
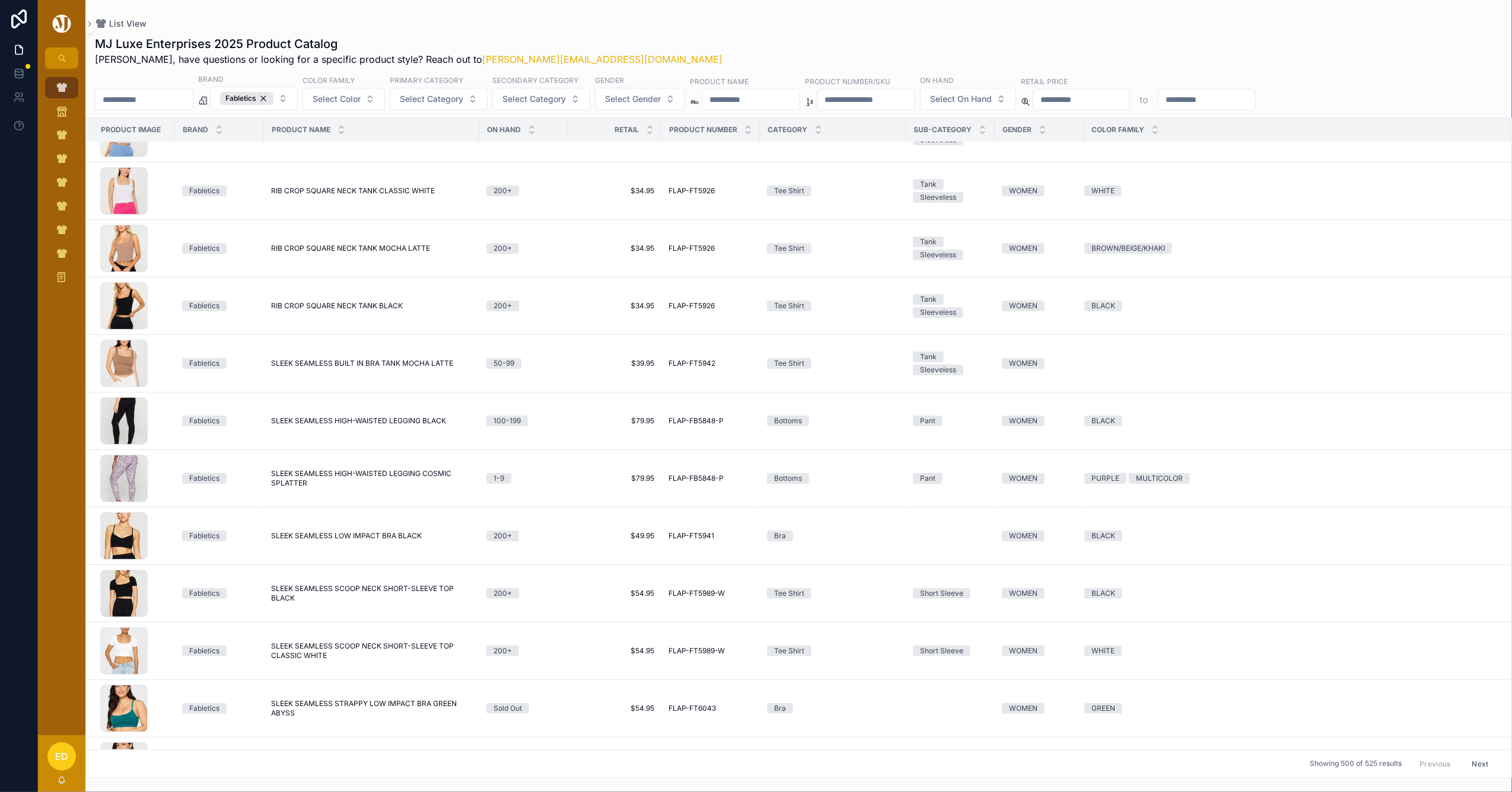
scroll to position [14452, 0]
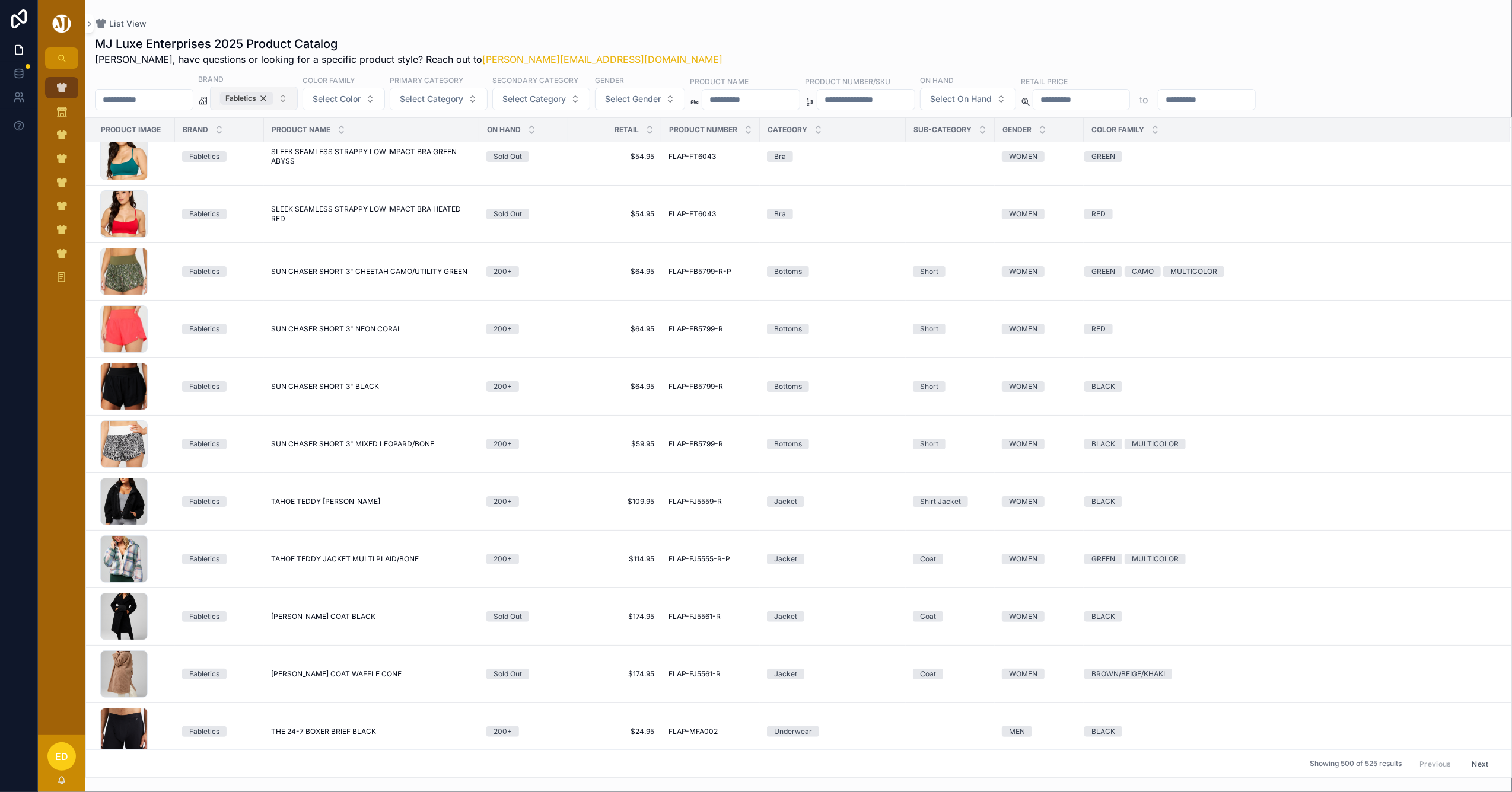
click at [273, 97] on div "Fabletics" at bounding box center [246, 98] width 53 height 13
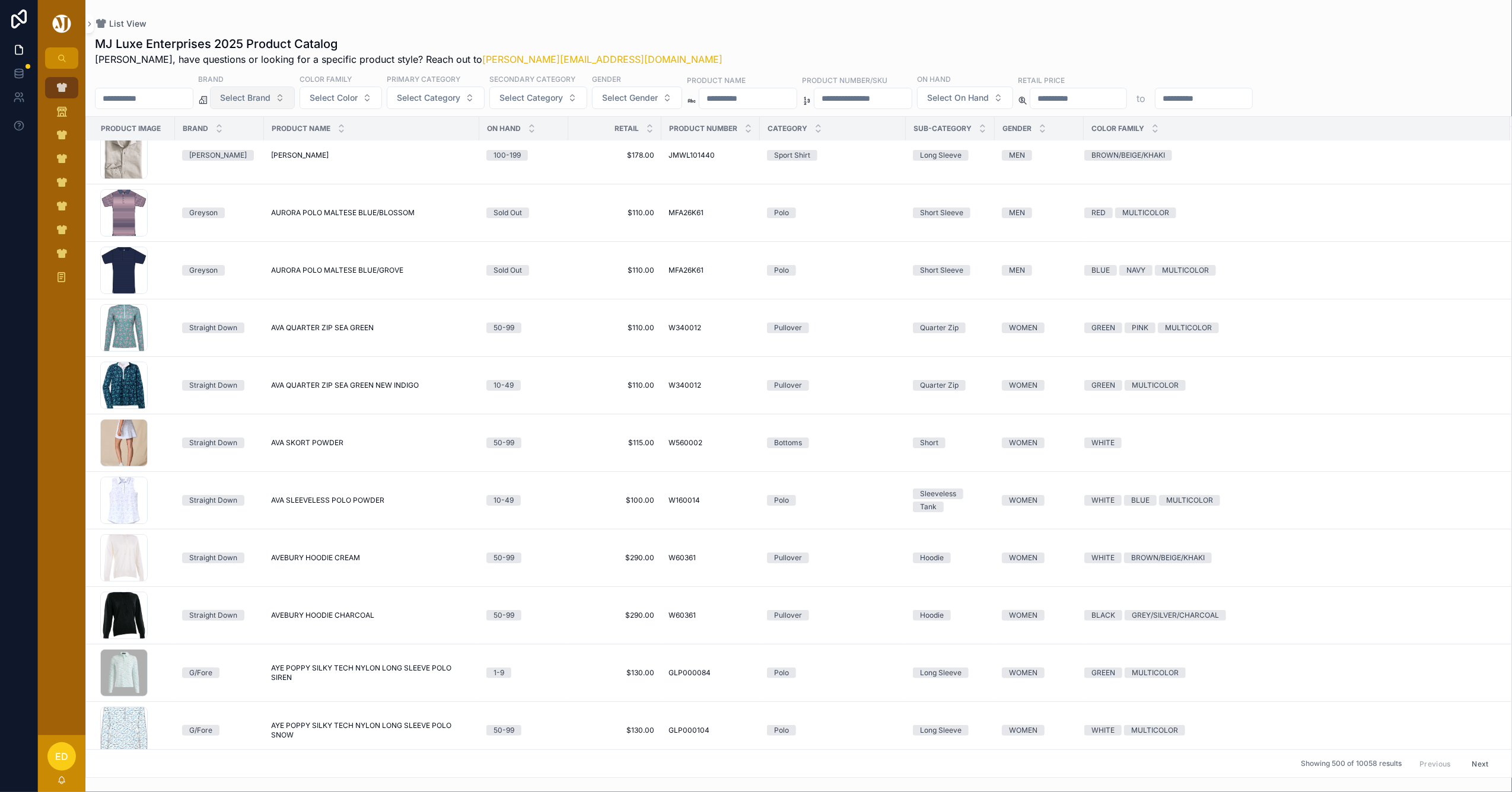
click at [271, 98] on span "Select Brand" at bounding box center [245, 97] width 51 height 12
click at [282, 238] on div "Johnnie-O" at bounding box center [283, 241] width 142 height 19
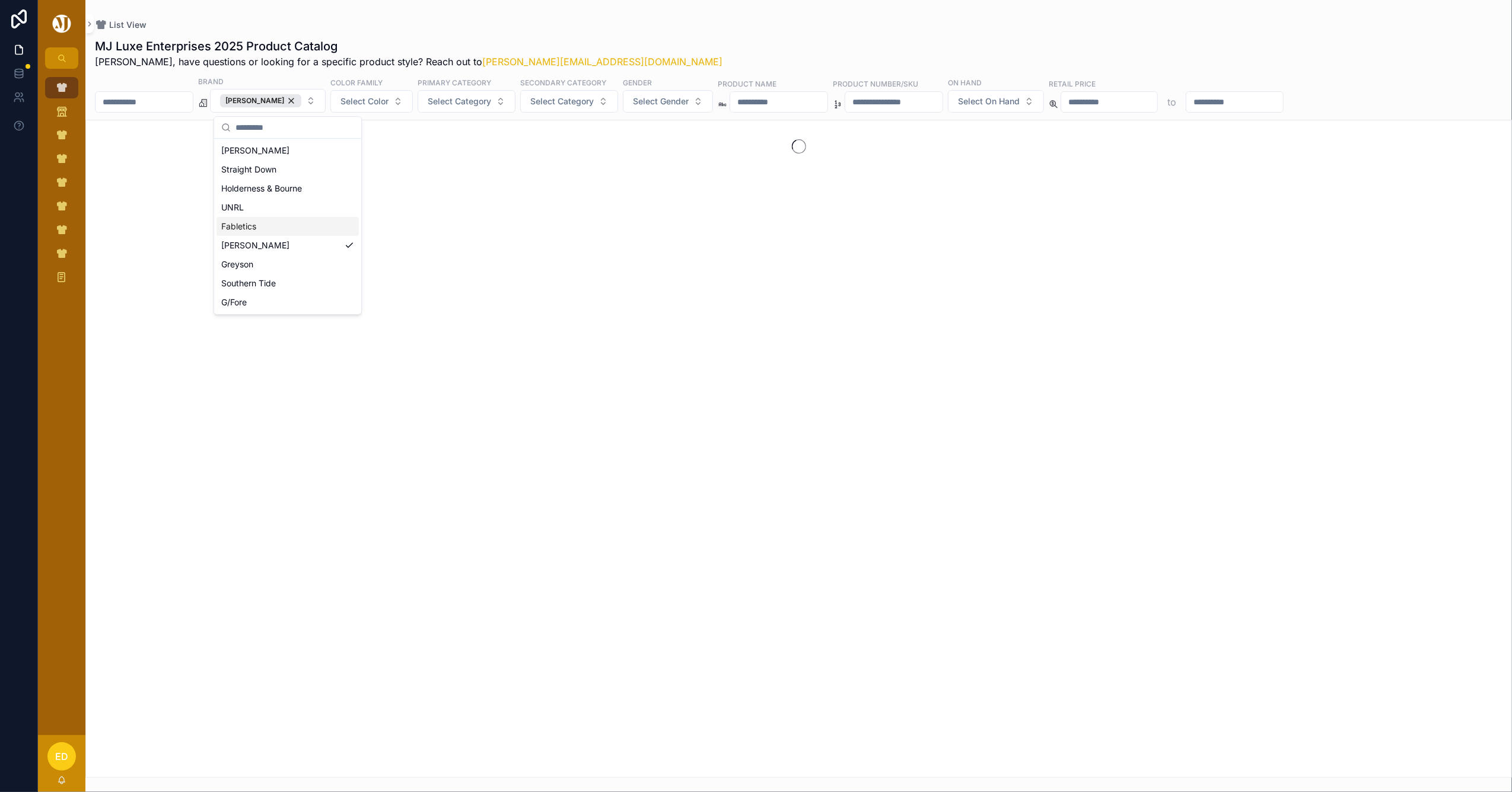
click at [662, 29] on div "List View" at bounding box center [799, 25] width 1408 height 12
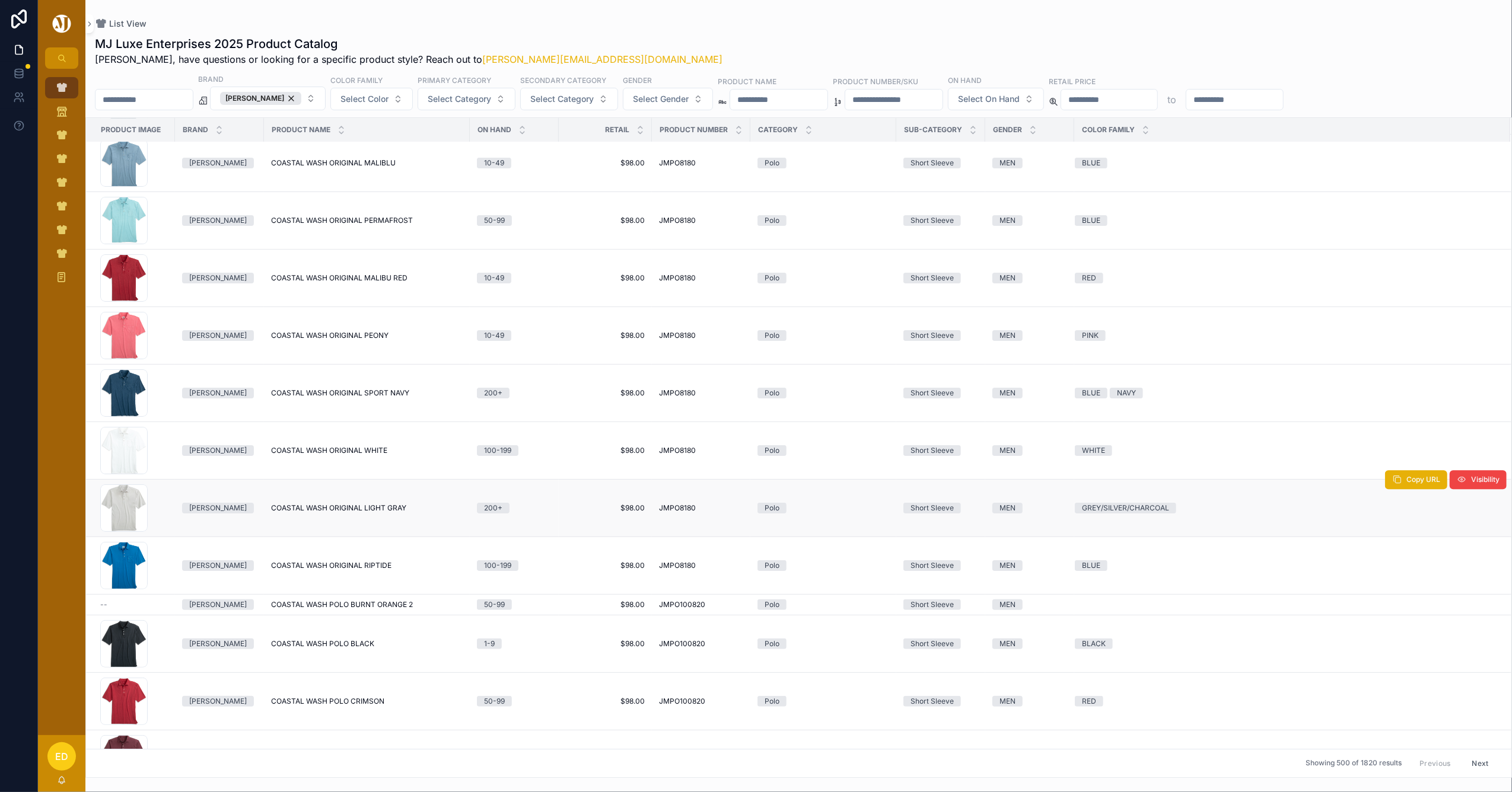
scroll to position [16532, 0]
click at [298, 97] on div "Johnnie-O" at bounding box center [260, 98] width 81 height 13
click at [289, 100] on span "Johnnie-O" at bounding box center [260, 98] width 81 height 13
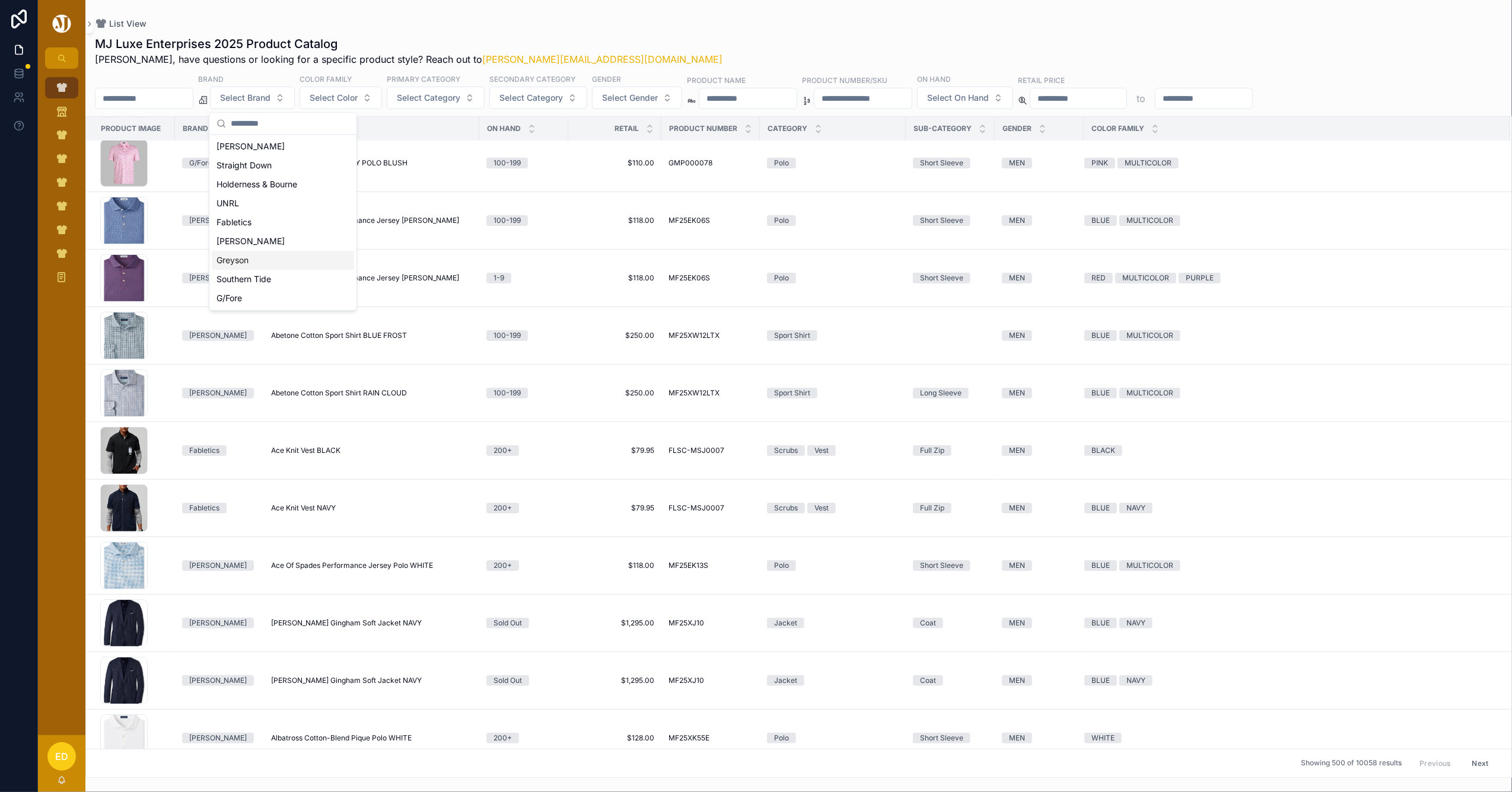
click at [267, 256] on div "Greyson" at bounding box center [283, 260] width 142 height 19
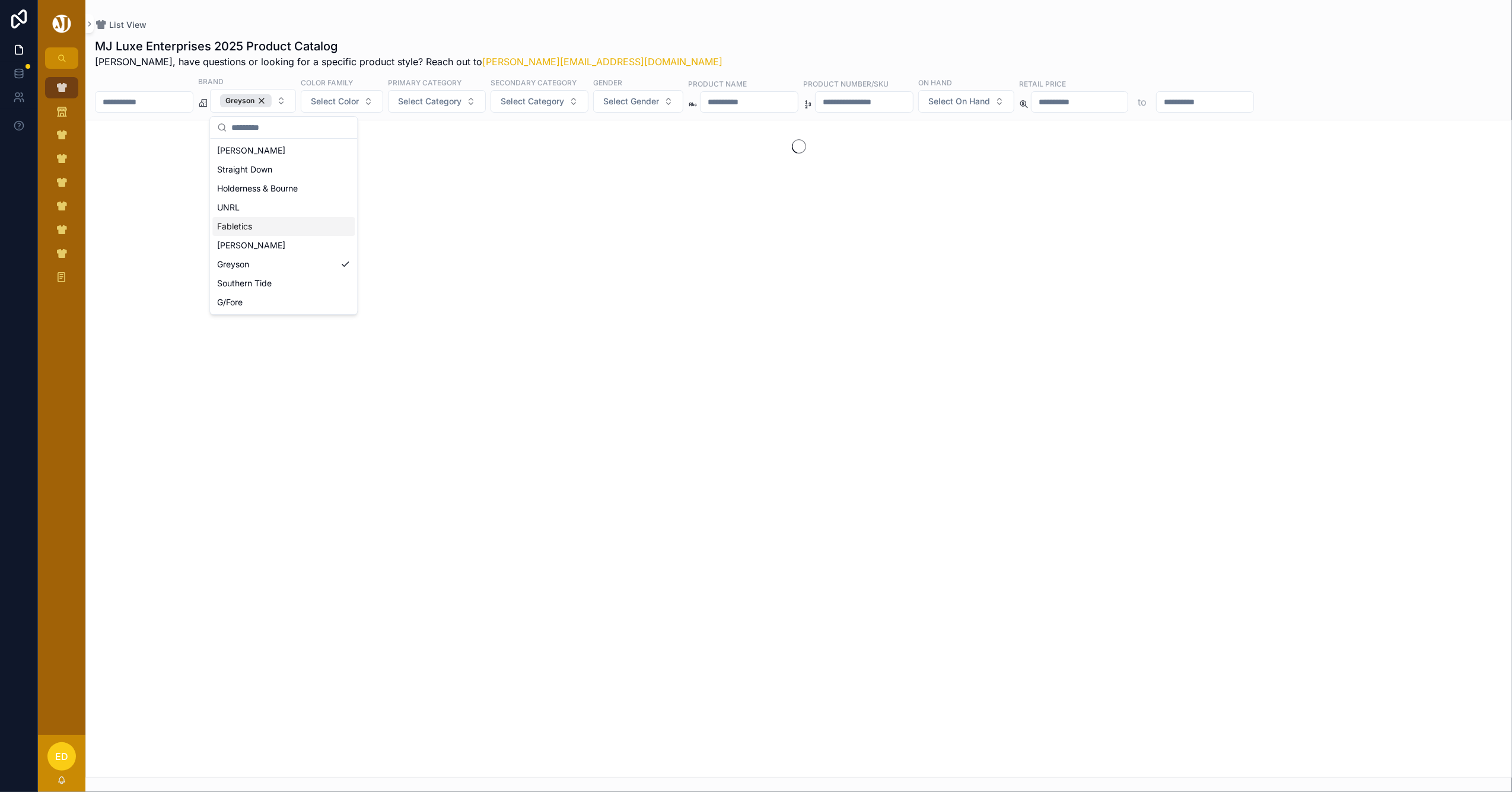
click at [608, 13] on div "List View MJ Luxe Enterprises 2025 Product Catalog Erwin, have questions or loo…" at bounding box center [798, 389] width 1427 height 778
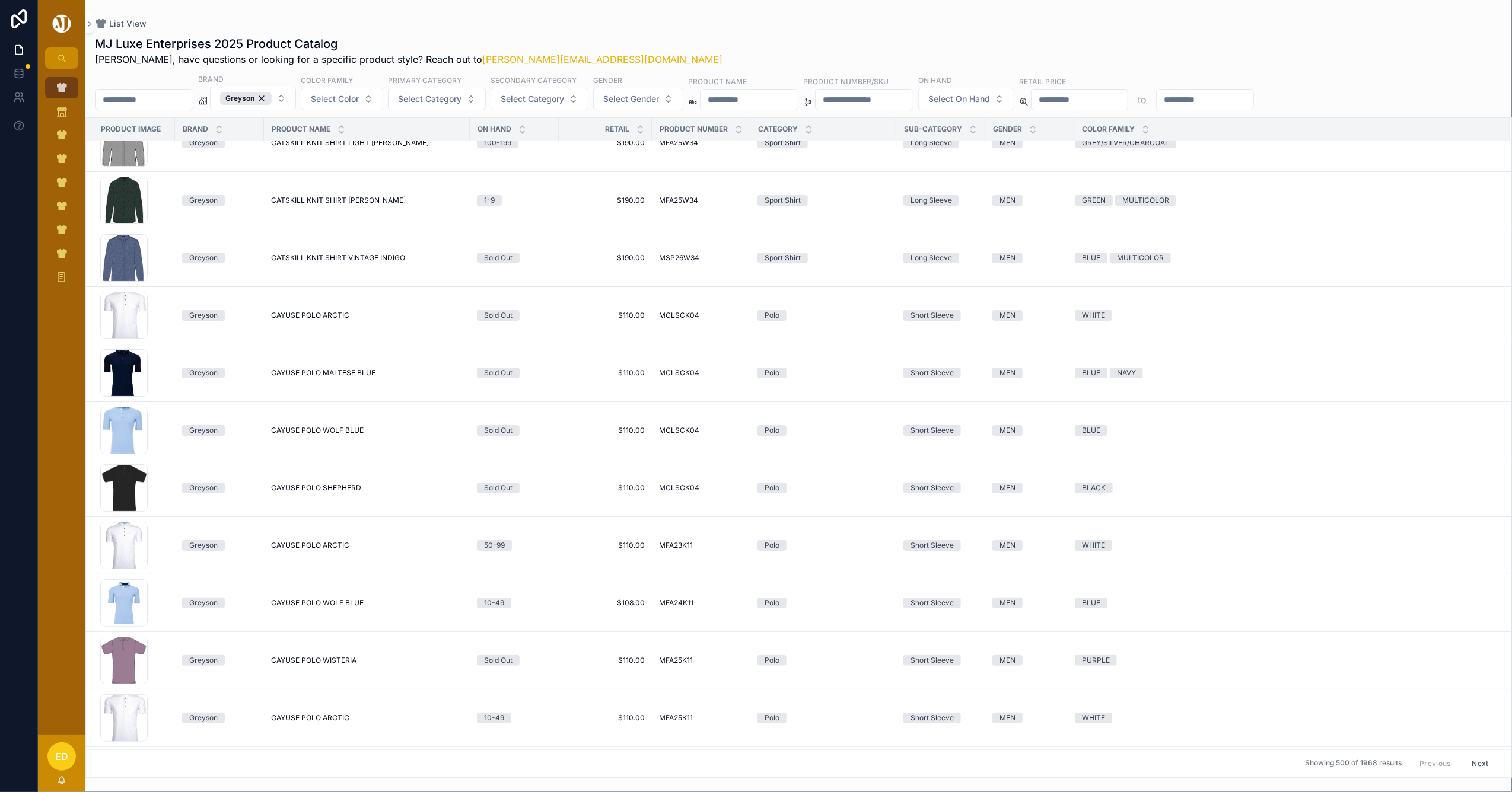
scroll to position [11818, 0]
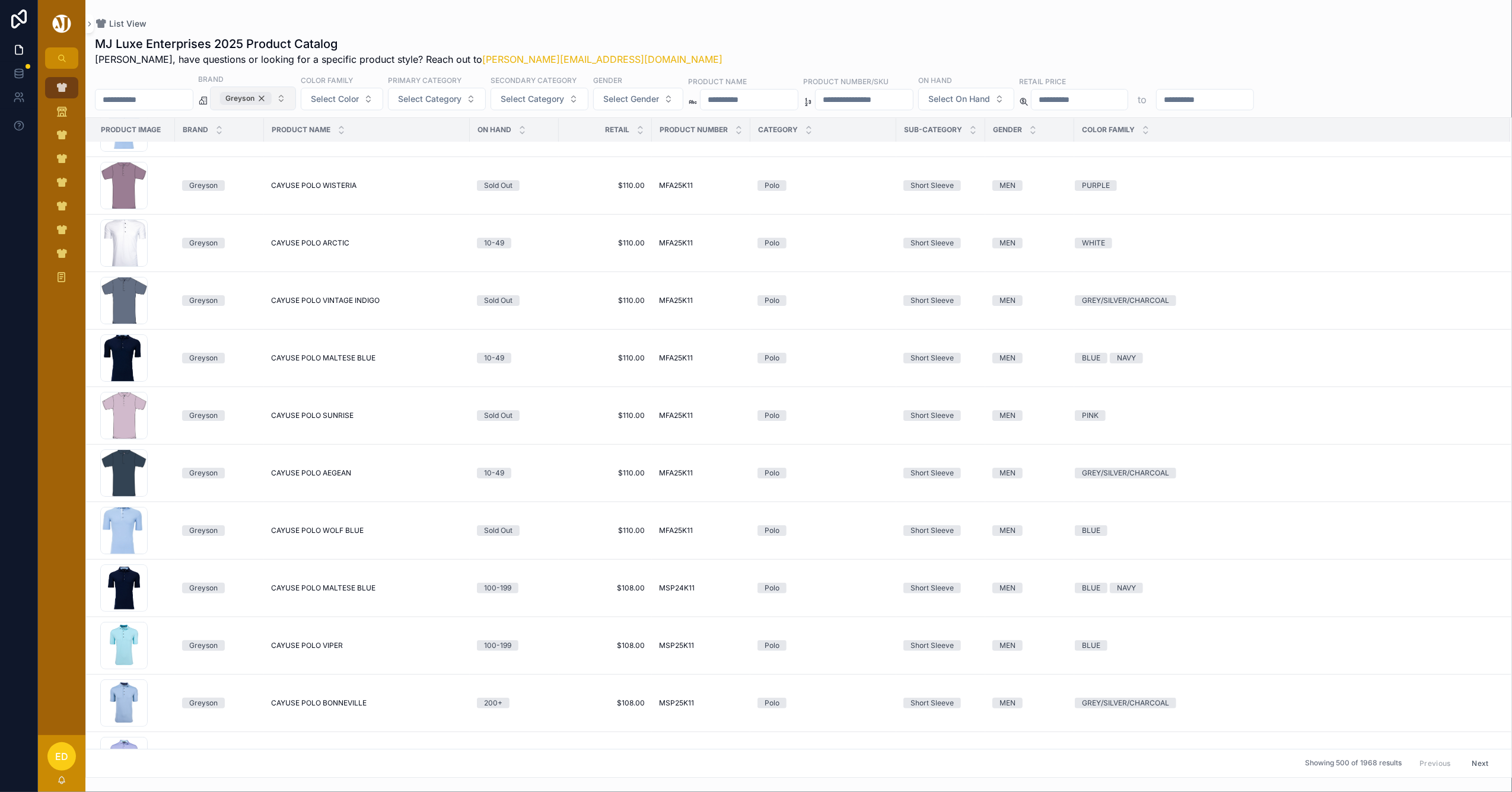
click at [271, 96] on div "Greyson" at bounding box center [245, 98] width 52 height 13
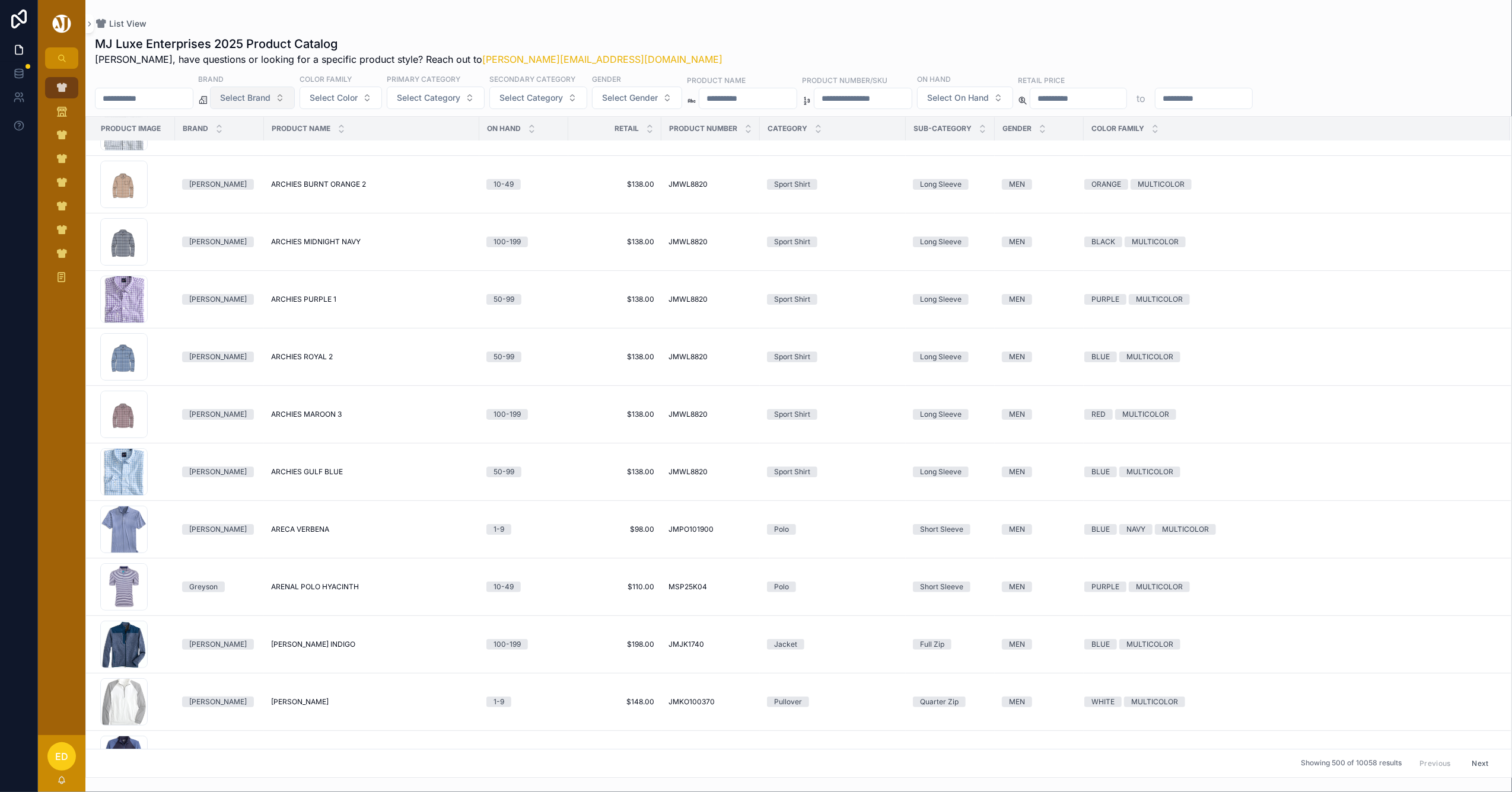
click at [271, 92] on span "Select Brand" at bounding box center [245, 97] width 51 height 12
click at [258, 281] on div "Southern Tide" at bounding box center [283, 279] width 142 height 19
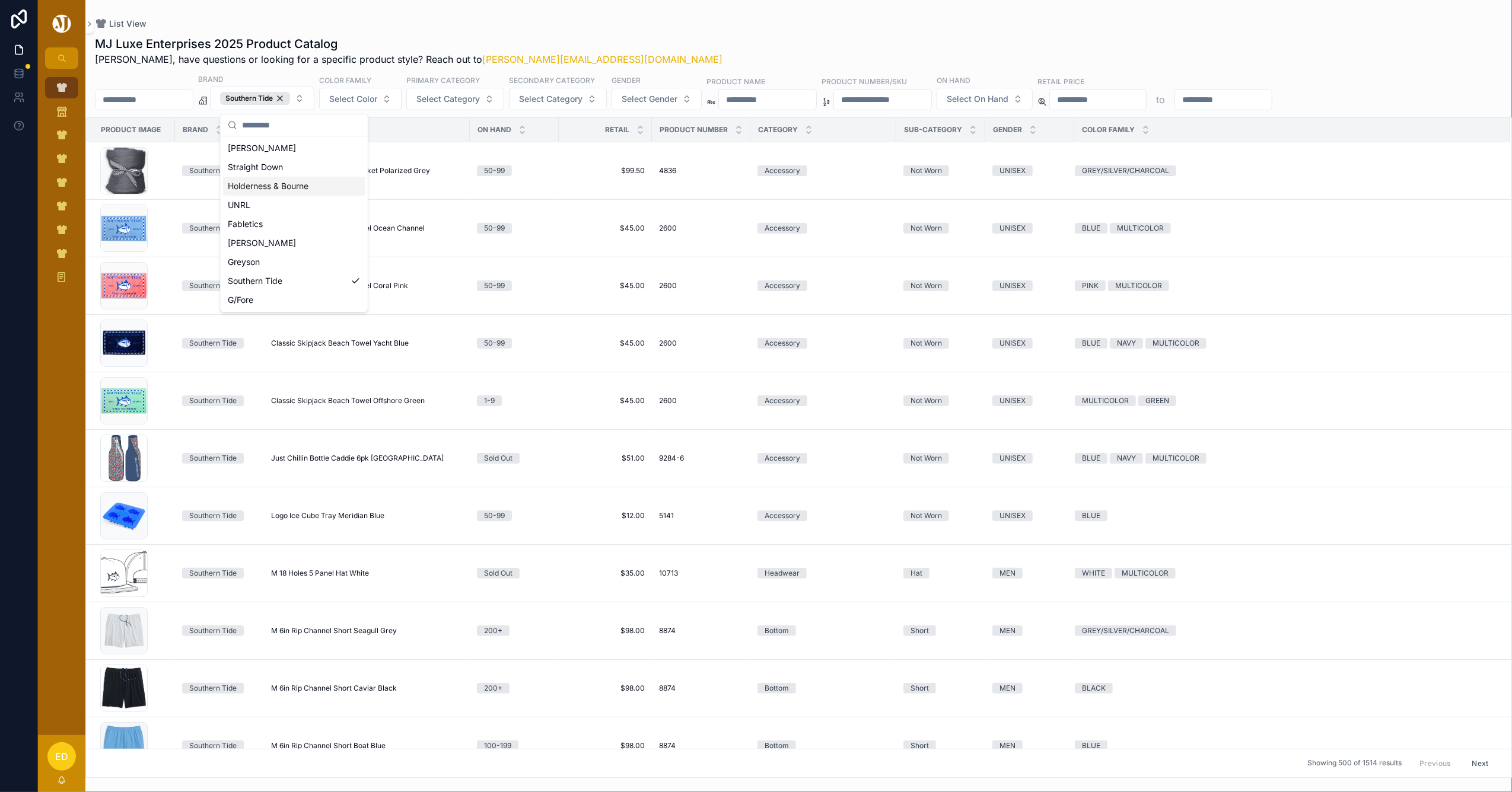
click at [558, 29] on div "MJ Luxe Enterprises 2025 Product Catalog Erwin, have questions or looking for a…" at bounding box center [798, 403] width 1427 height 749
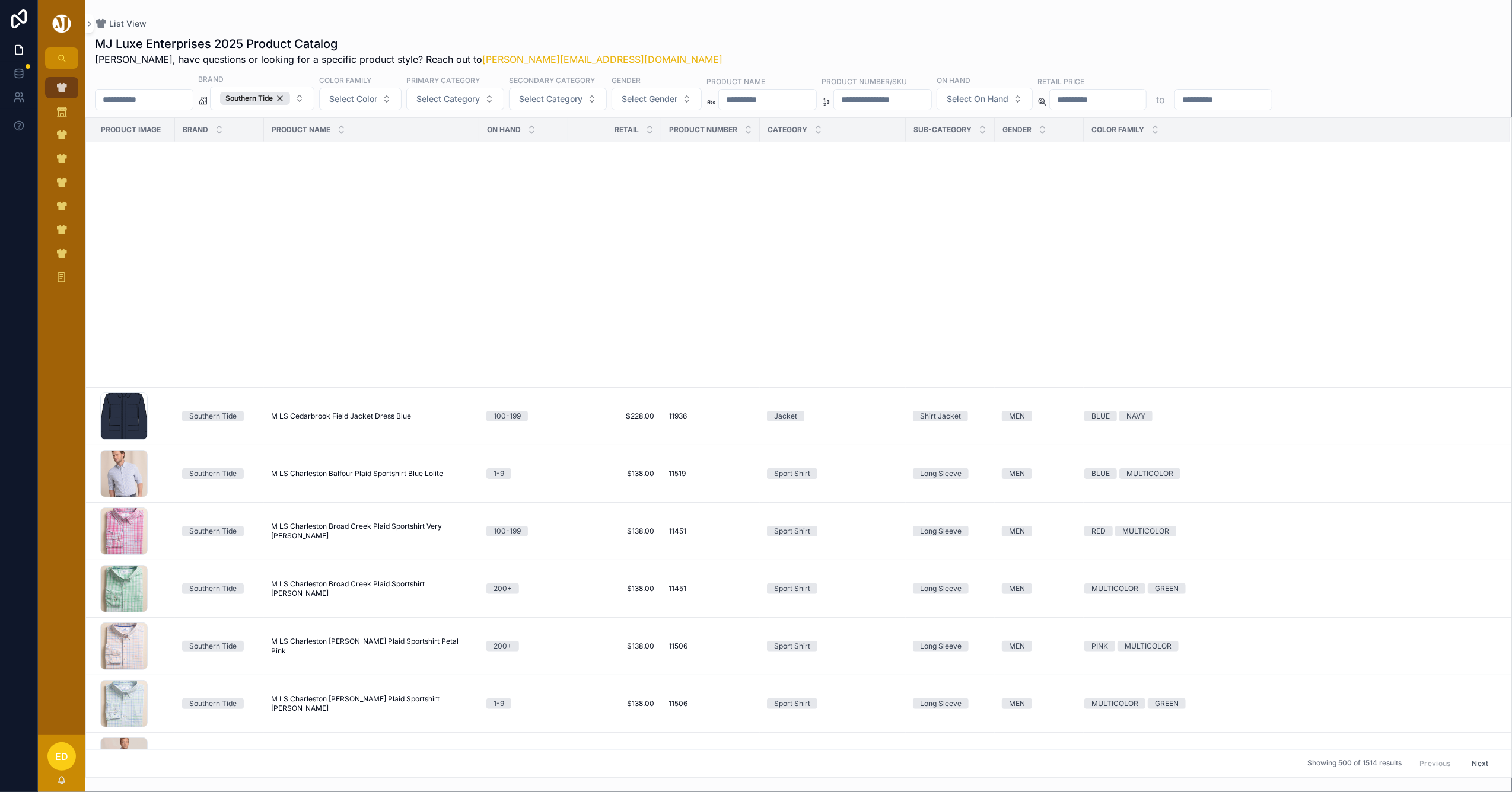
scroll to position [11668, 0]
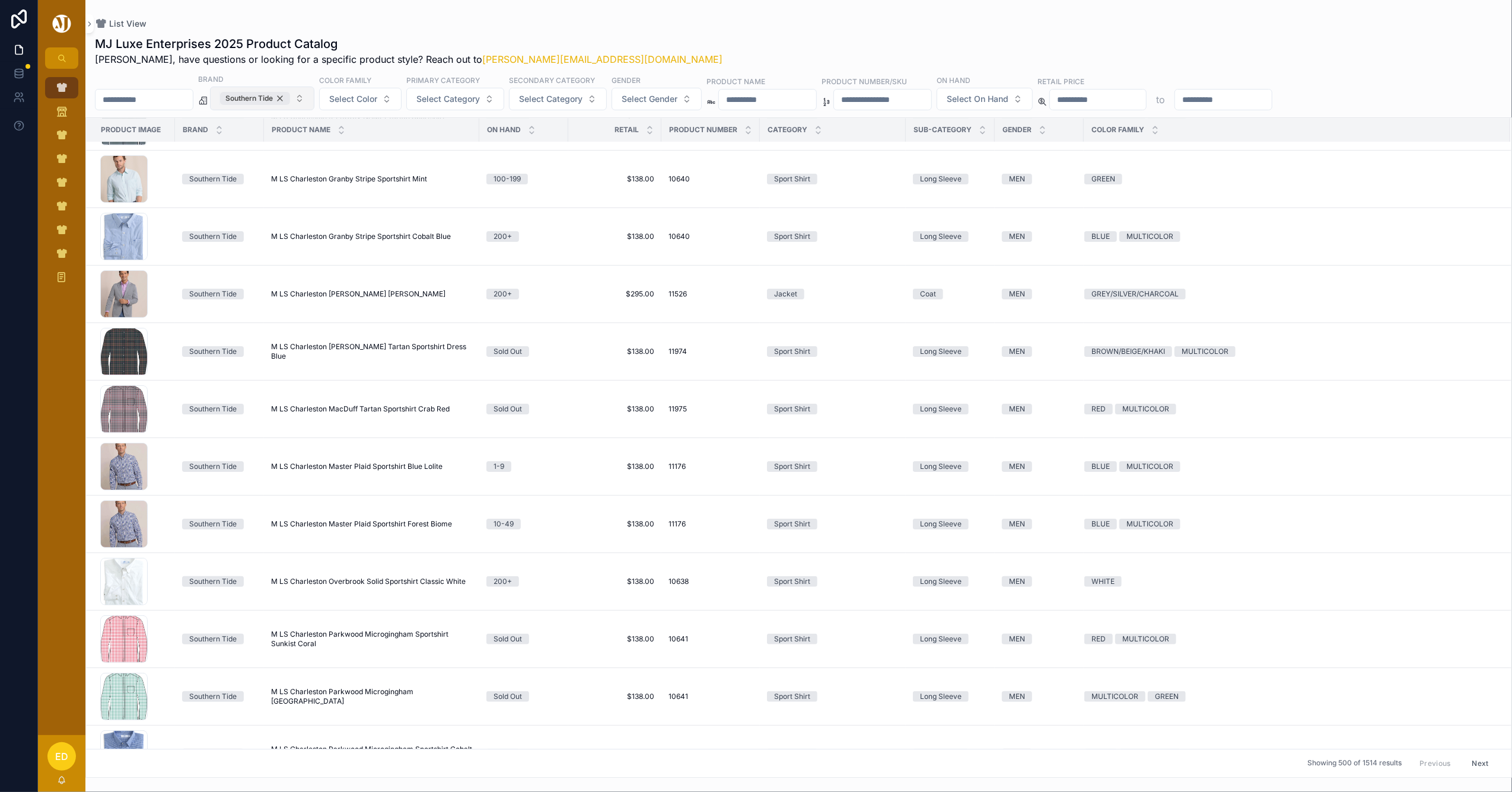
click at [290, 92] on div "Southern Tide" at bounding box center [255, 98] width 70 height 13
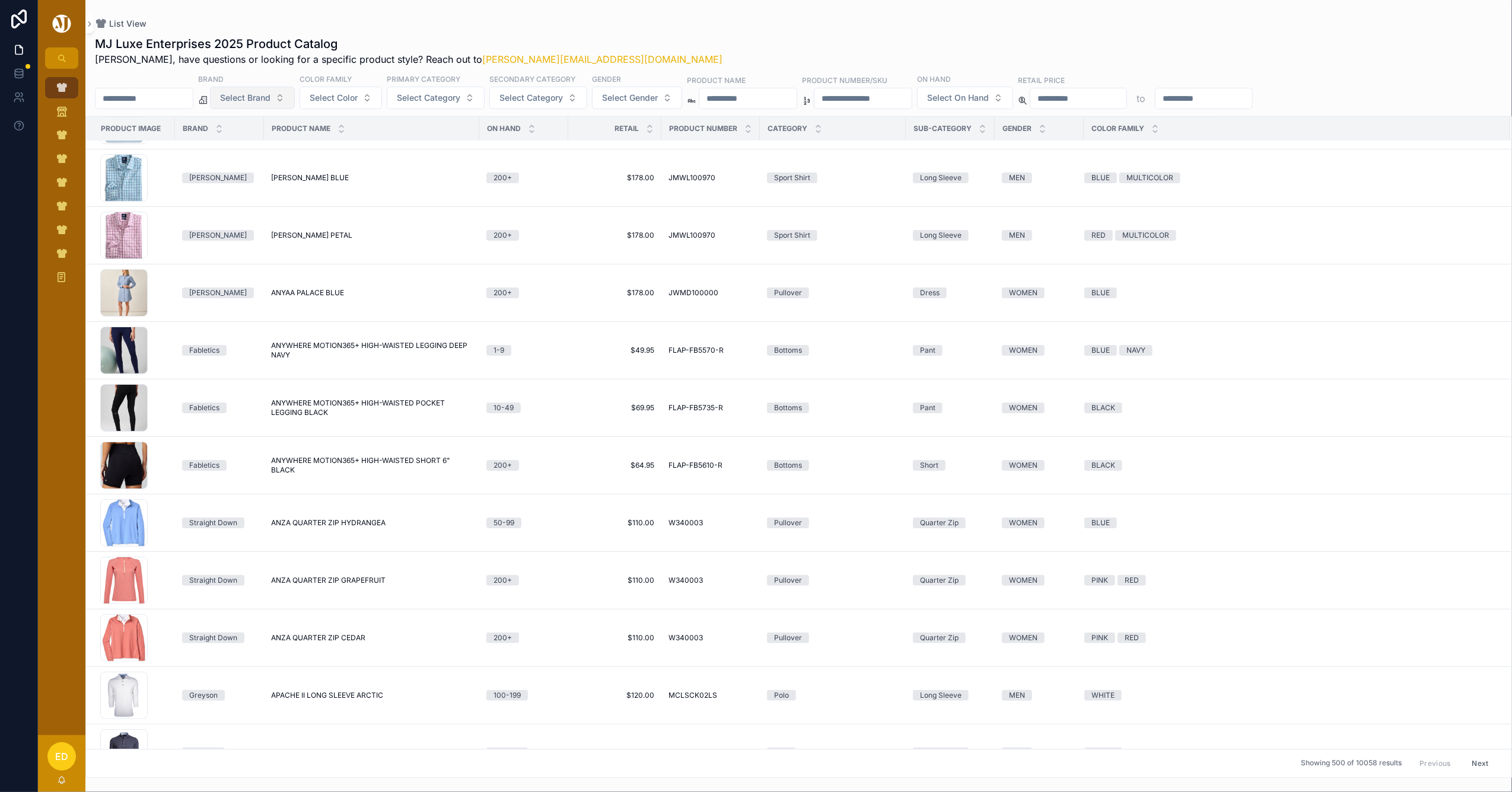
click at [271, 98] on span "Select Brand" at bounding box center [245, 97] width 51 height 12
click at [240, 295] on div "G/Fore" at bounding box center [283, 298] width 142 height 19
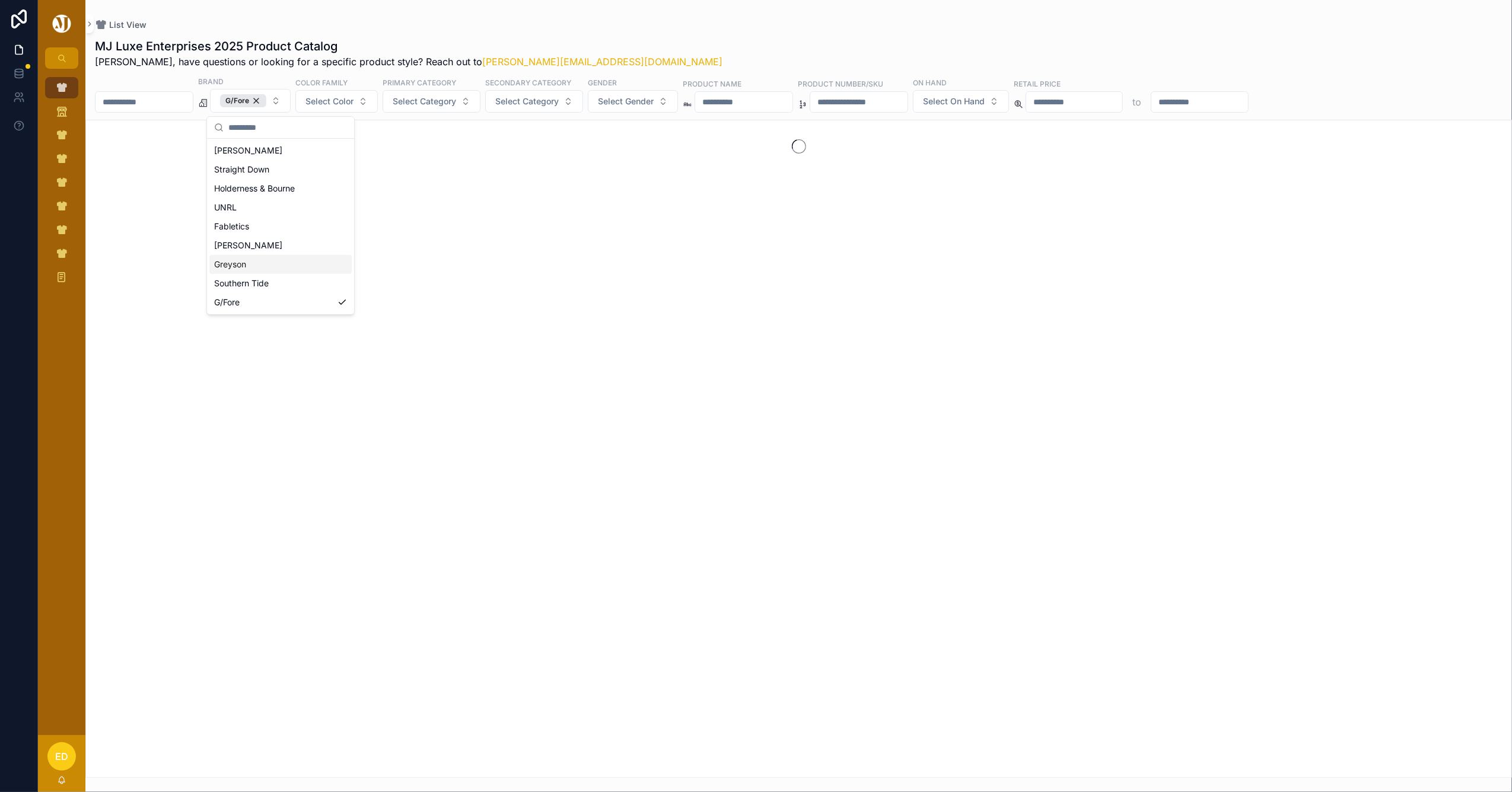
click at [634, 52] on div "MJ Luxe Enterprises 2025 Product Catalog Erwin, have questions or looking for a…" at bounding box center [799, 53] width 1408 height 31
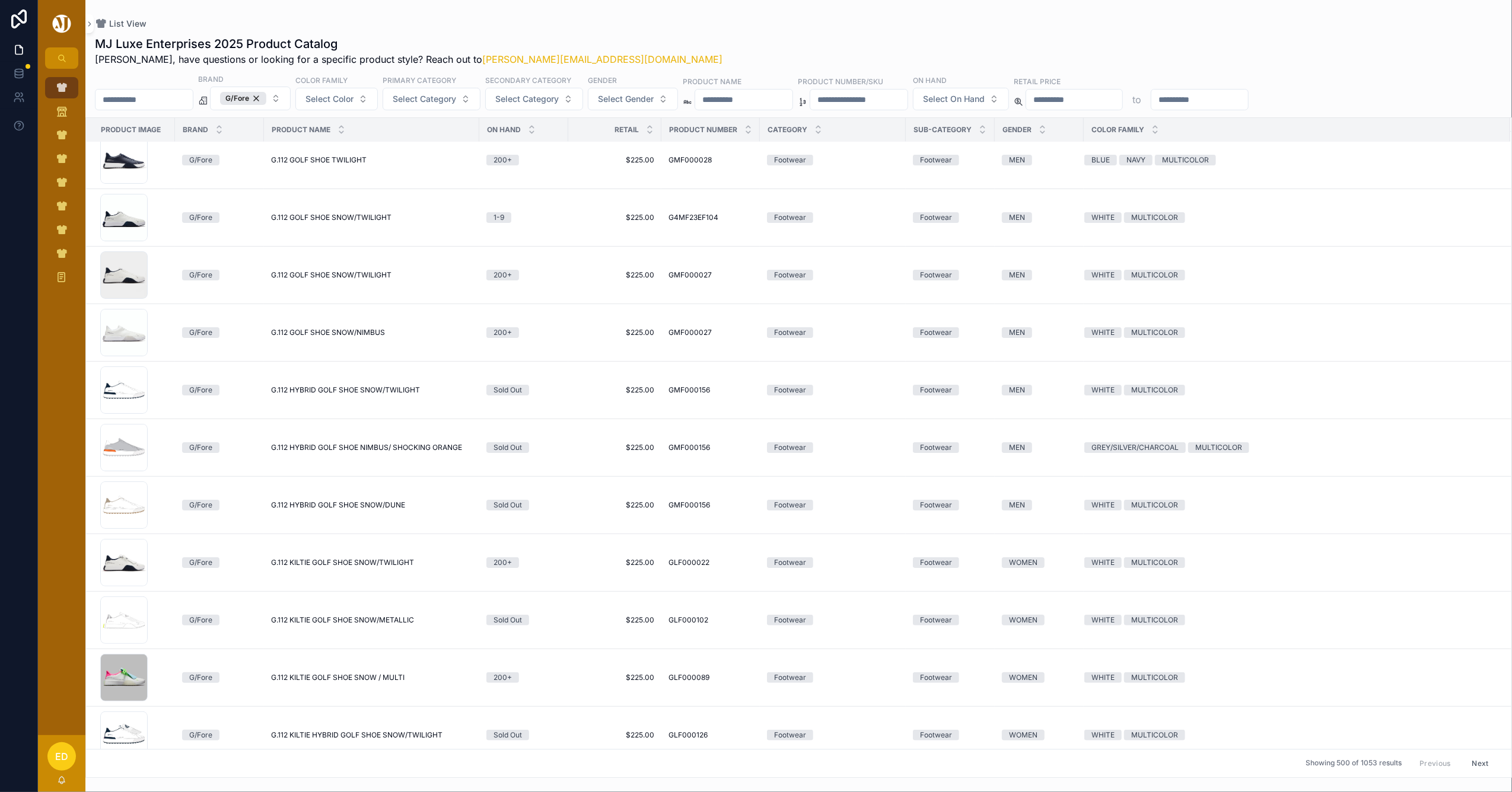
scroll to position [16032, 0]
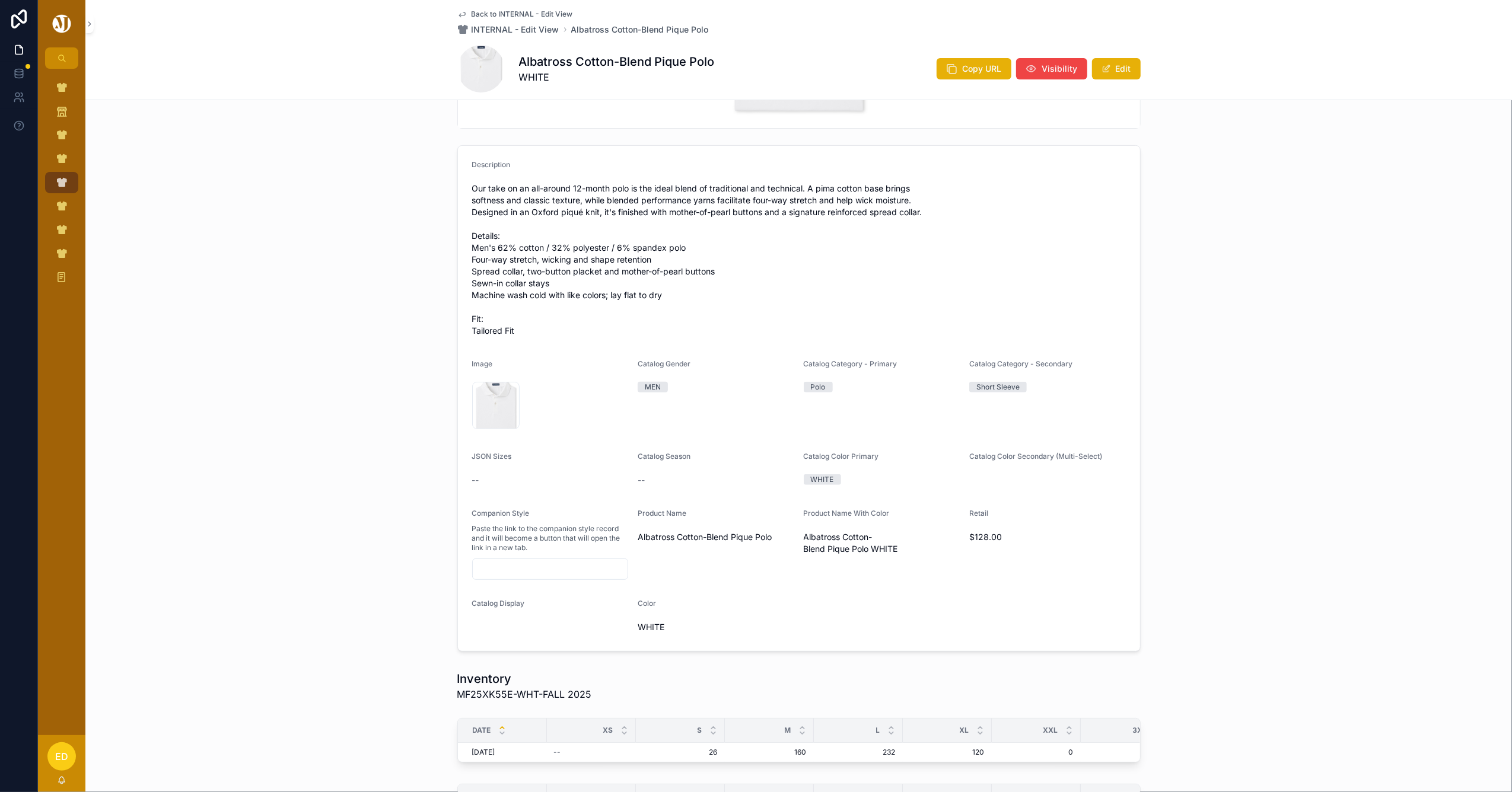
scroll to position [395, 0]
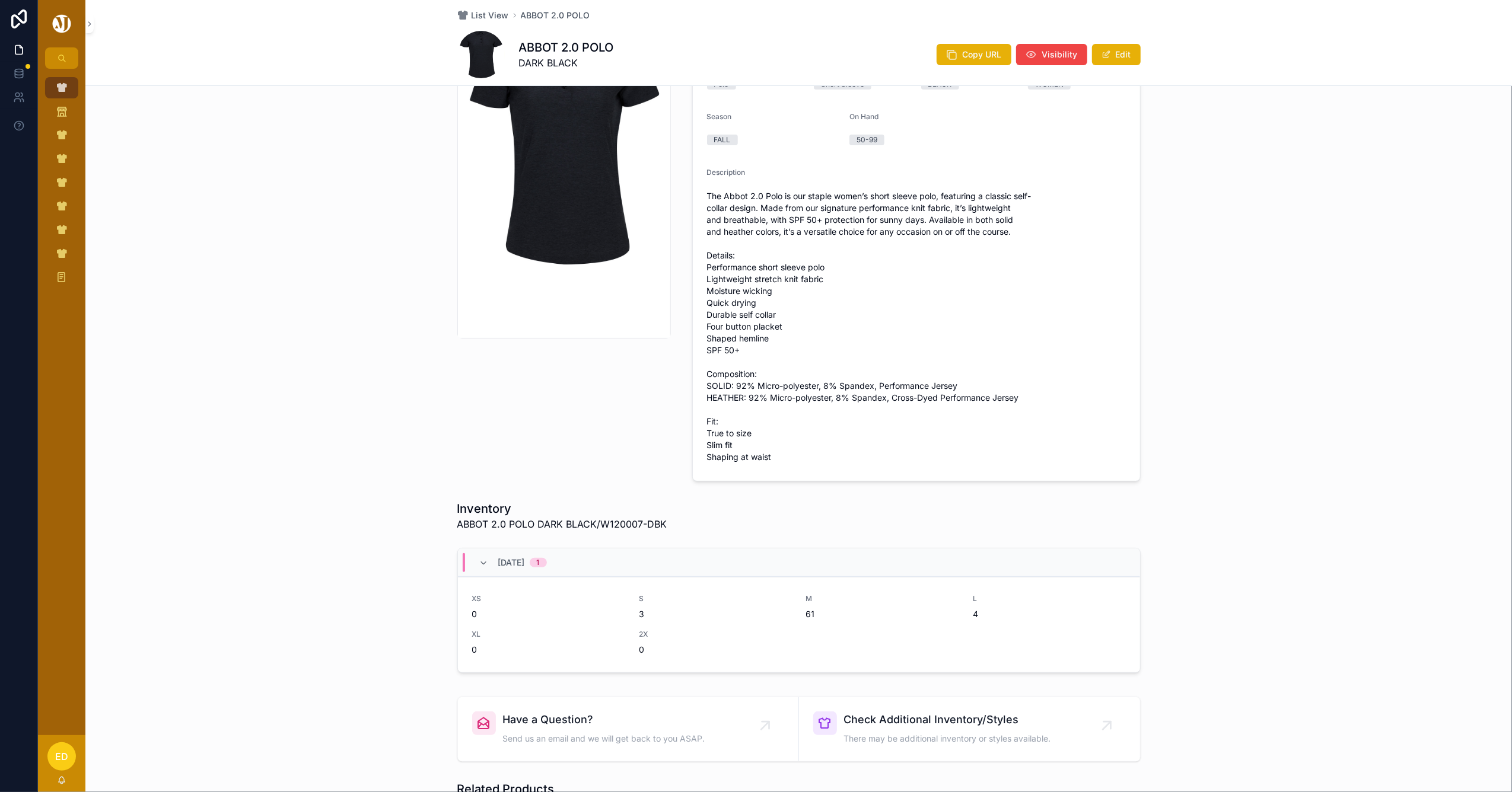
scroll to position [395, 0]
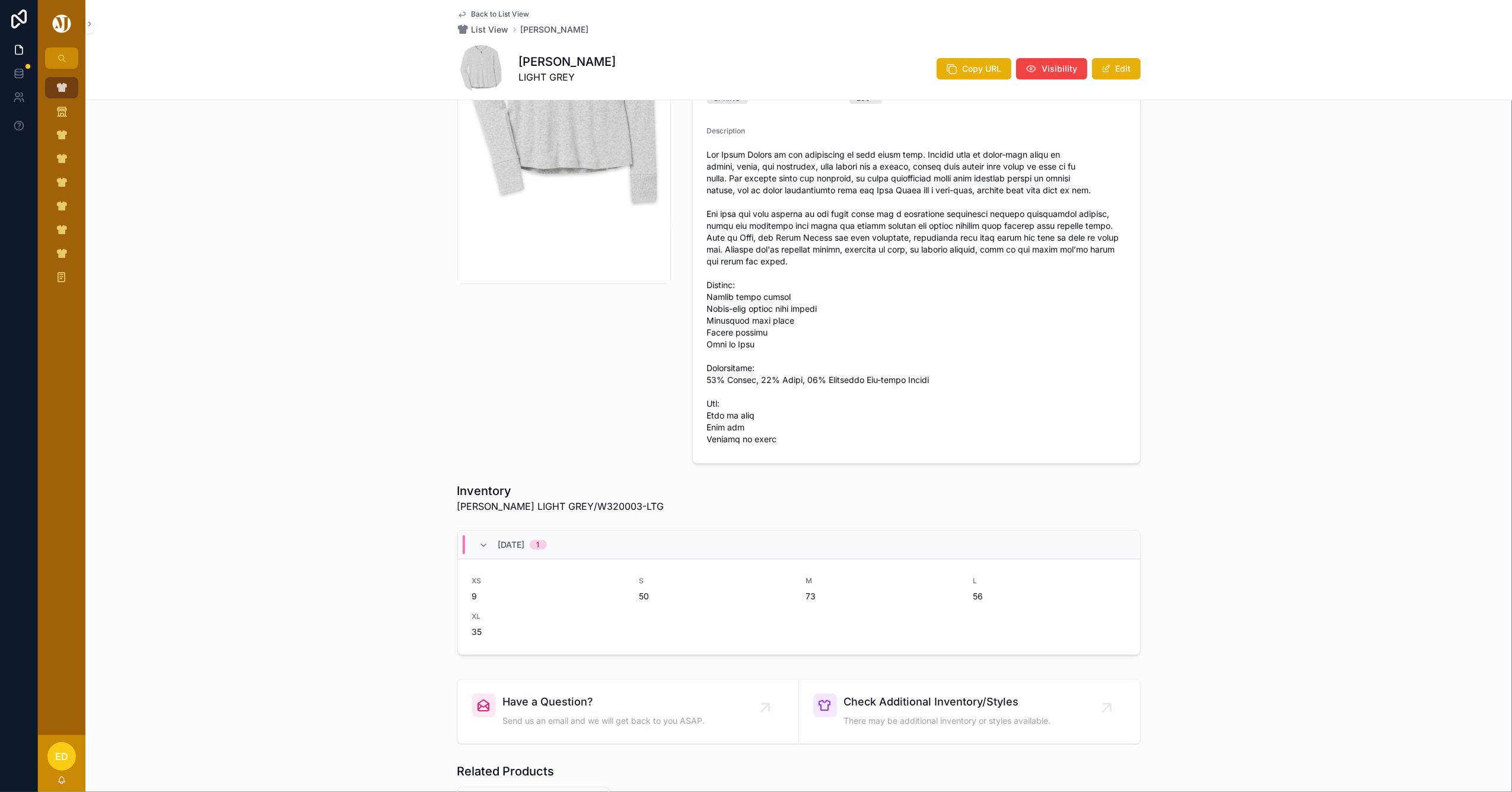
scroll to position [395, 0]
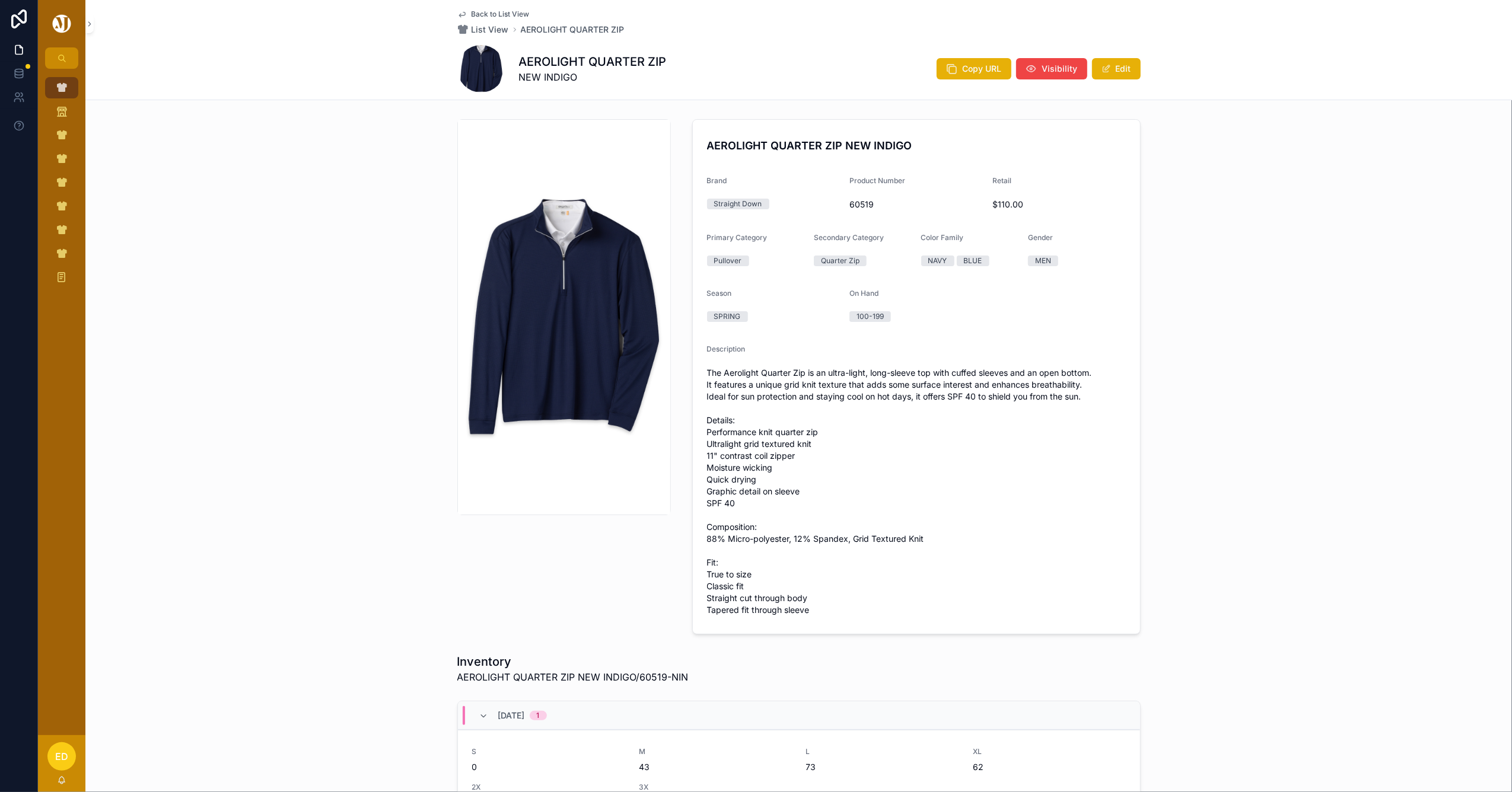
scroll to position [316, 0]
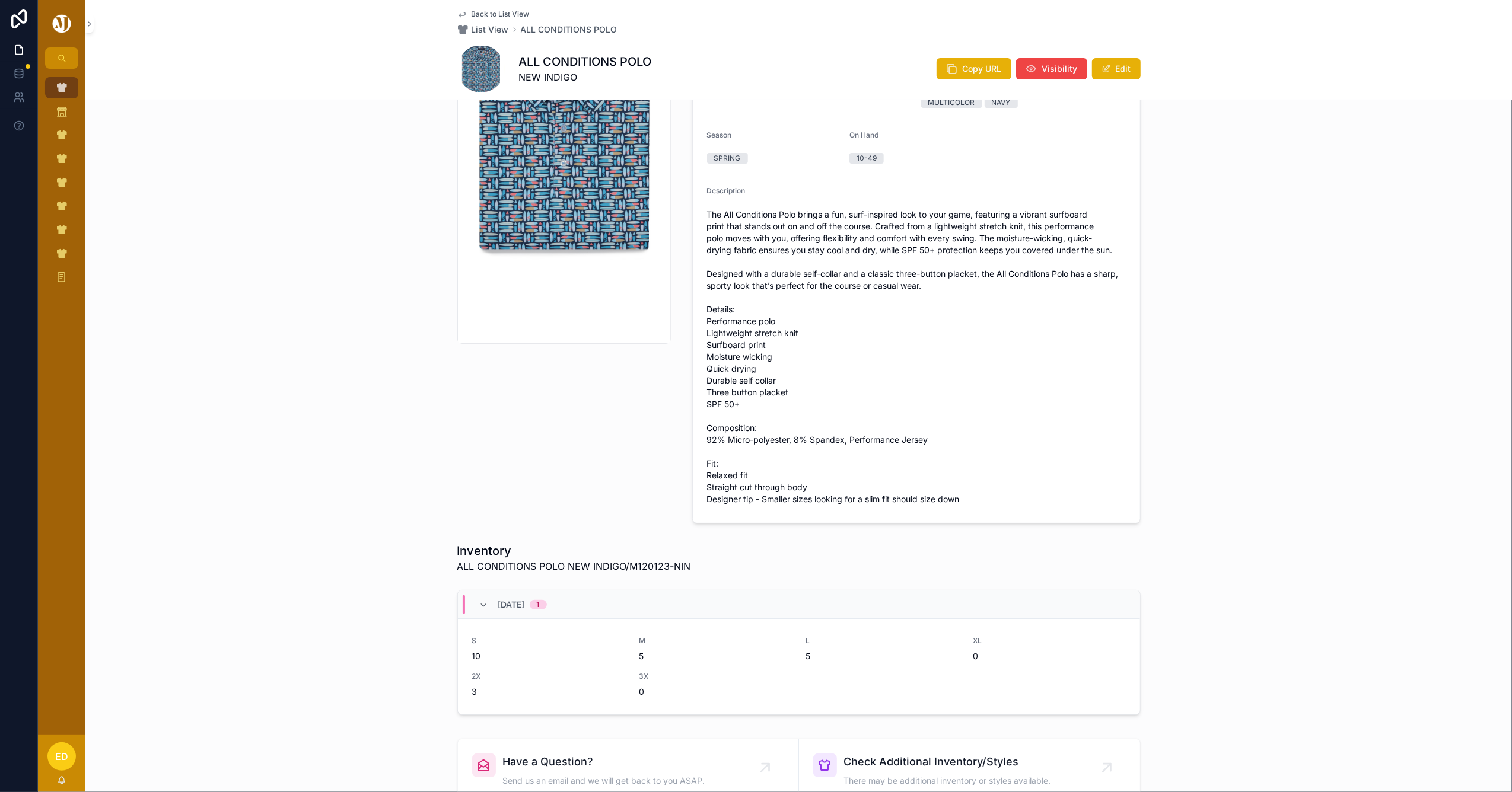
scroll to position [395, 0]
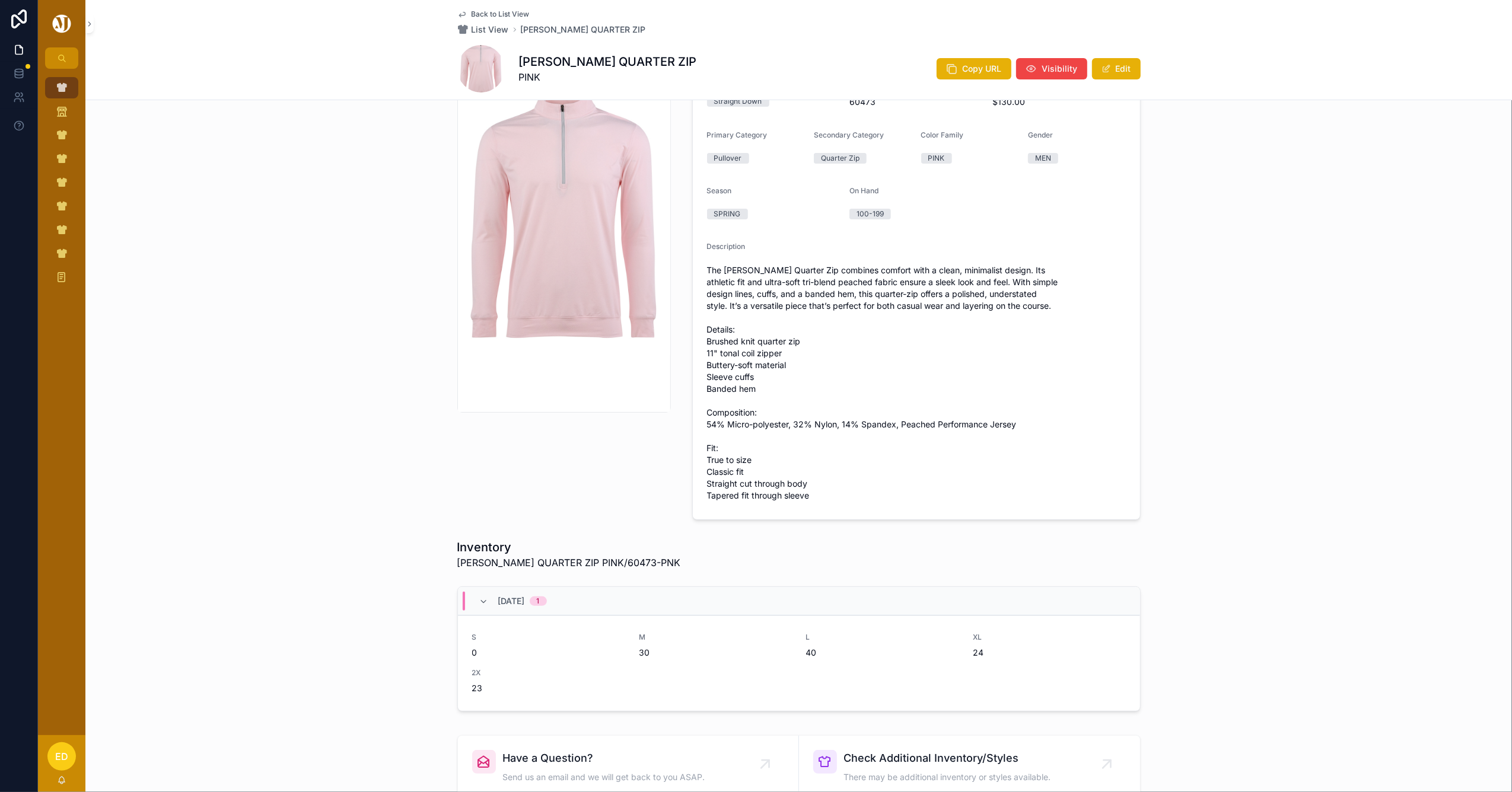
scroll to position [316, 0]
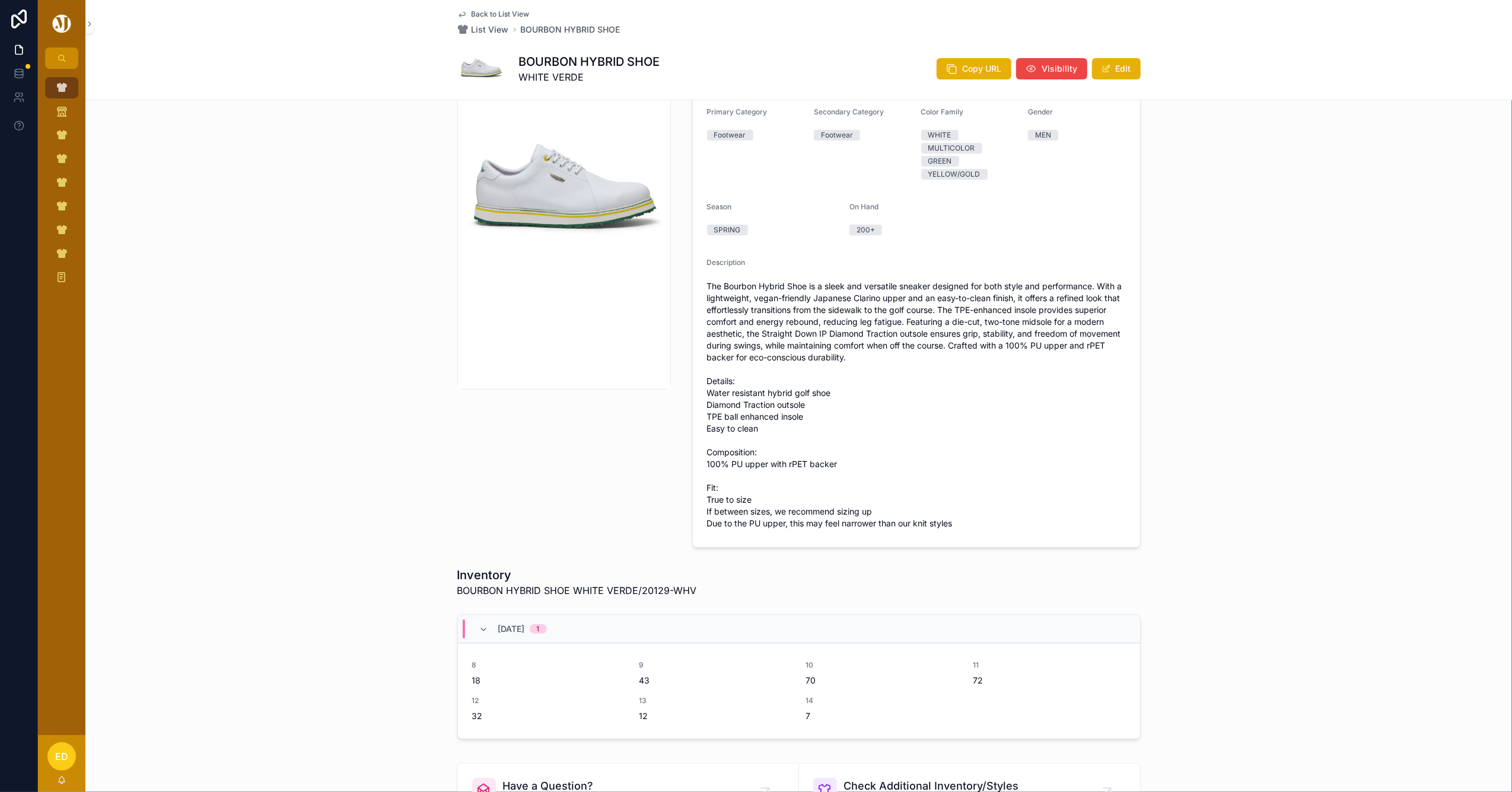
scroll to position [316, 0]
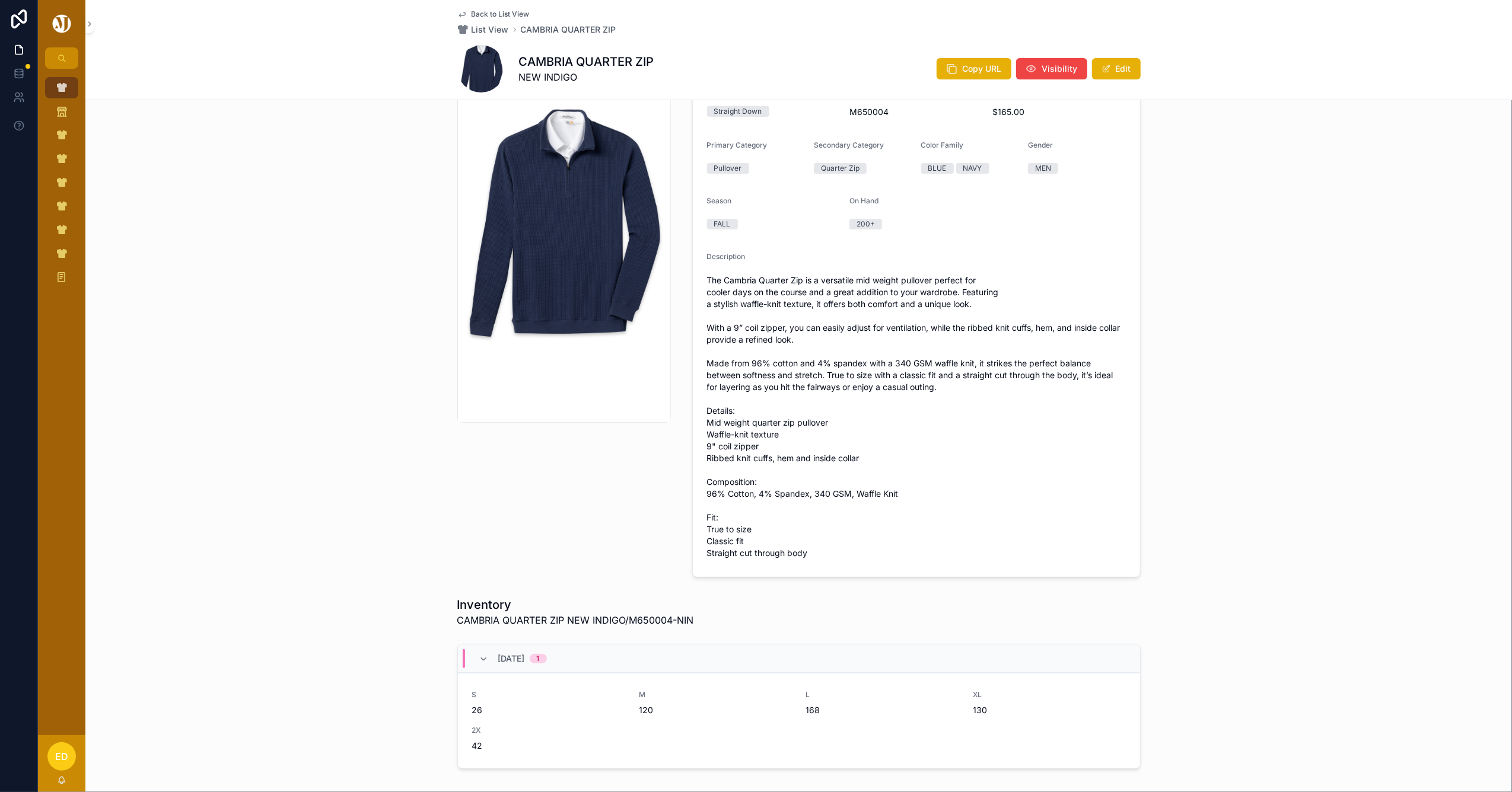
scroll to position [316, 0]
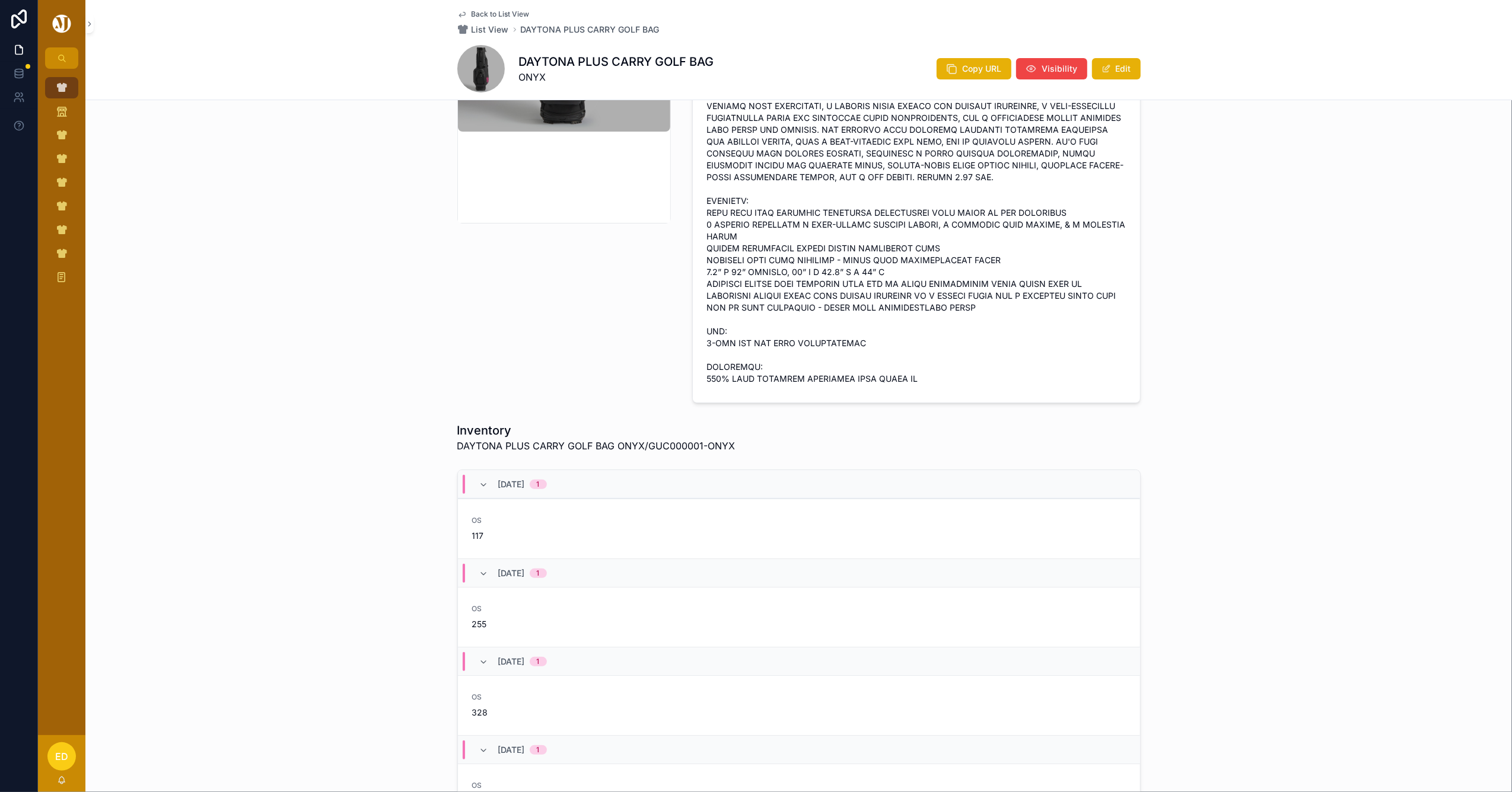
scroll to position [395, 0]
